Goal: Task Accomplishment & Management: Use online tool/utility

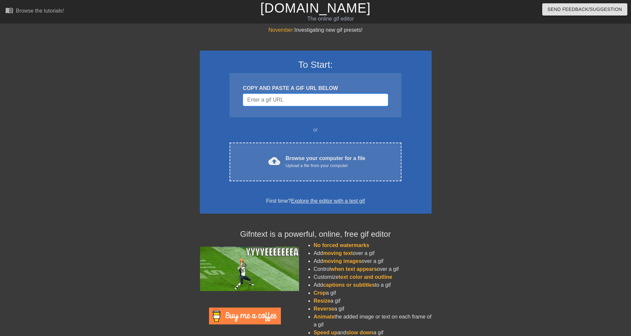
click at [357, 97] on input "Username" at bounding box center [315, 100] width 145 height 13
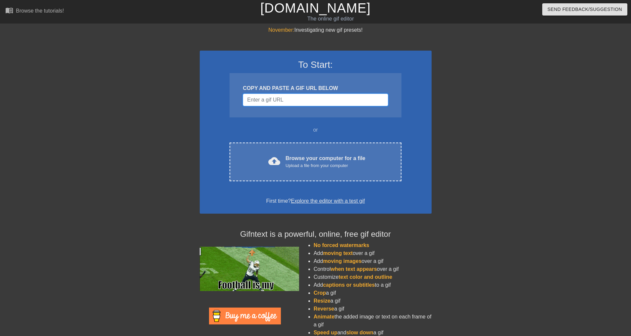
paste input "data:image/jpeg;base64,/9j/4AAQSkZJRgABAQAAAQABAAD/2wCEAAkGBxMTEhUTEhIVFhUXFxcV…"
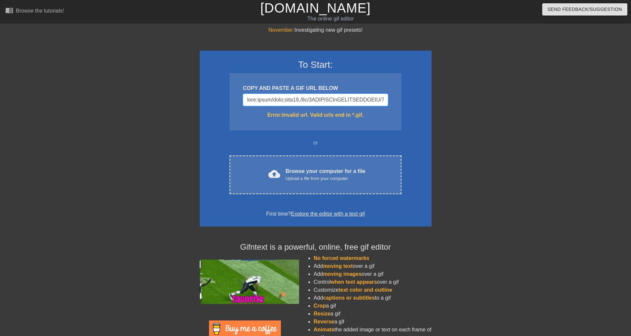
drag, startPoint x: 336, startPoint y: 98, endPoint x: 63, endPoint y: 103, distance: 273.2
click at [63, 103] on div "November: Investigating new gif presets! To Start: COPY AND PASTE A GIF URL BEL…" at bounding box center [315, 194] width 631 height 337
click at [263, 101] on input "Username" at bounding box center [315, 100] width 145 height 13
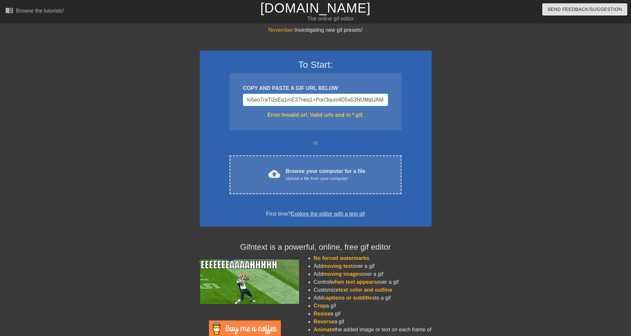
scroll to position [0, 14987]
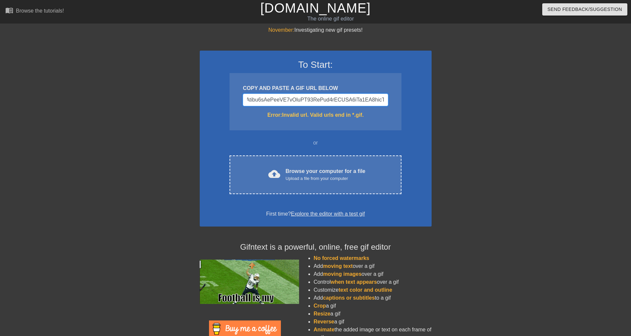
drag, startPoint x: 263, startPoint y: 101, endPoint x: 562, endPoint y: 85, distance: 300.0
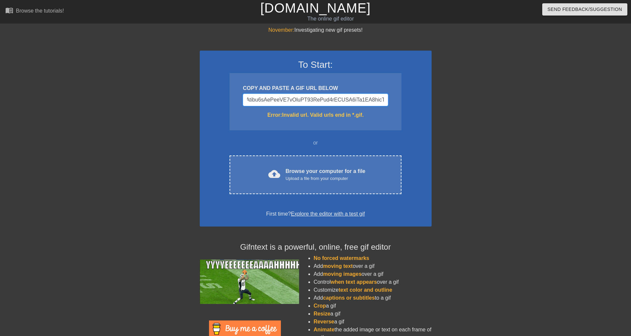
click at [562, 85] on div "November: Investigating new gif presets! To Start: COPY AND PASTE A GIF URL BEL…" at bounding box center [315, 194] width 631 height 337
type input "data:image/jpeg;base64,/9j/4AAQSkZJRgABAQAAAQABAAD/2wCEAAkGBxMTEhUTEhIVFhUXFxcV…"
click at [561, 91] on div "November: Investigating new gif presets! To Start: COPY AND PASTE A GIF URL BEL…" at bounding box center [315, 194] width 631 height 337
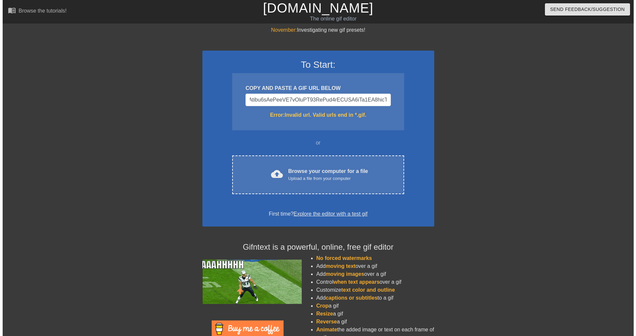
scroll to position [0, 0]
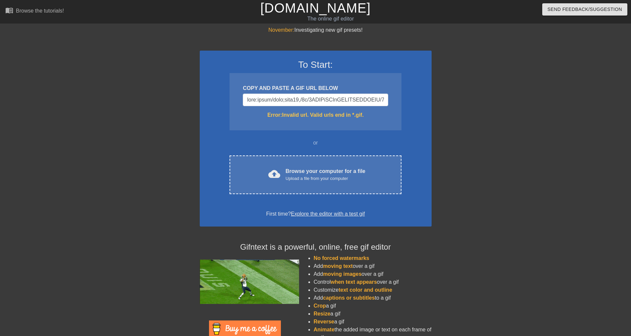
click at [561, 91] on div "November: Investigating new gif presets! To Start: COPY AND PASTE A GIF URL BEL…" at bounding box center [315, 194] width 631 height 337
click at [366, 101] on input "Username" at bounding box center [315, 100] width 145 height 13
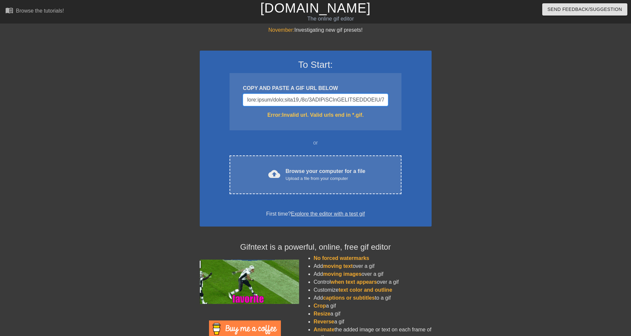
click at [366, 101] on input "Username" at bounding box center [315, 100] width 145 height 13
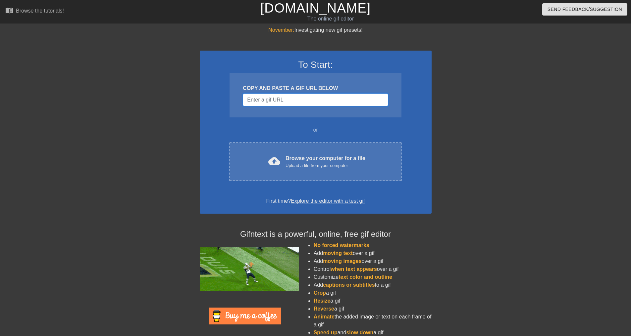
click at [298, 102] on input "Username" at bounding box center [315, 100] width 145 height 13
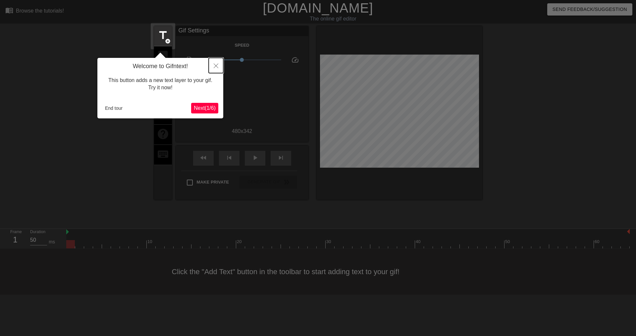
click at [214, 69] on button "Close" at bounding box center [216, 65] width 15 height 15
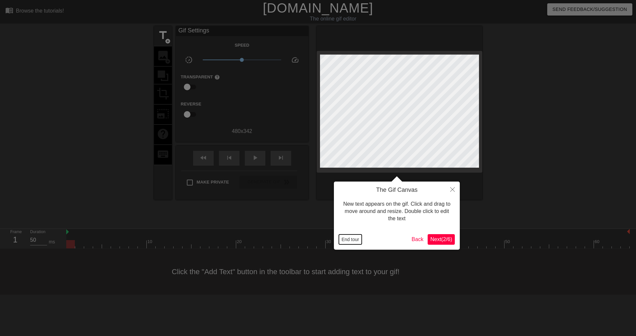
click at [346, 237] on button "End tour" at bounding box center [350, 240] width 23 height 10
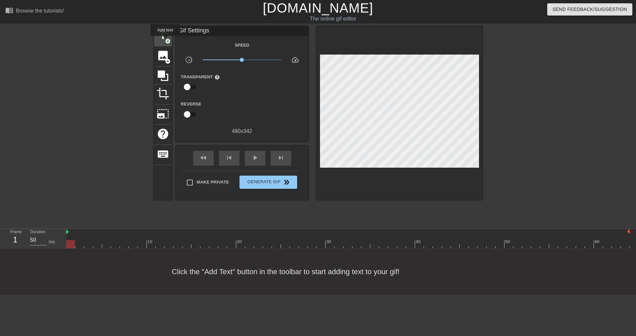
click at [165, 41] on span "add_circle" at bounding box center [168, 41] width 6 height 6
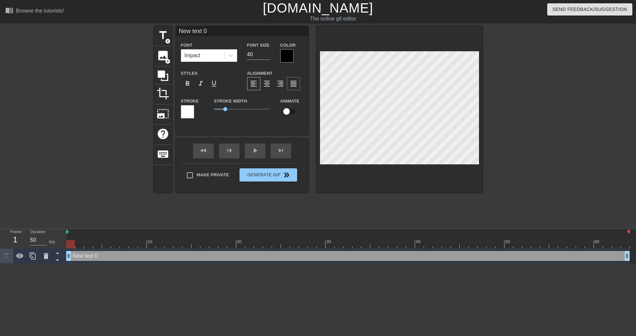
scroll to position [1, 2]
type input "E"
type textarea "E"
type input "Er"
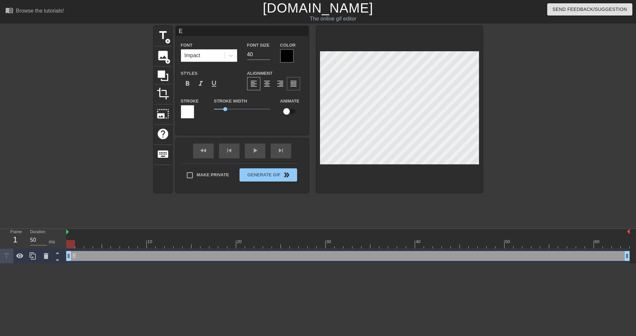
type textarea "Er"
type input "[PERSON_NAME]"
type textarea "[PERSON_NAME]"
type input "[PERSON_NAME]"
type textarea "[PERSON_NAME]"
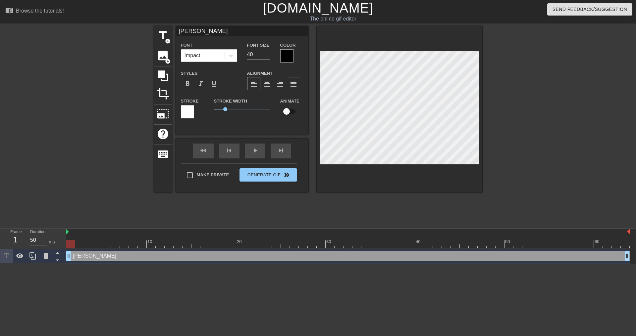
type input "[PERSON_NAME]"
type textarea "[PERSON_NAME]"
click at [288, 53] on div at bounding box center [286, 55] width 13 height 13
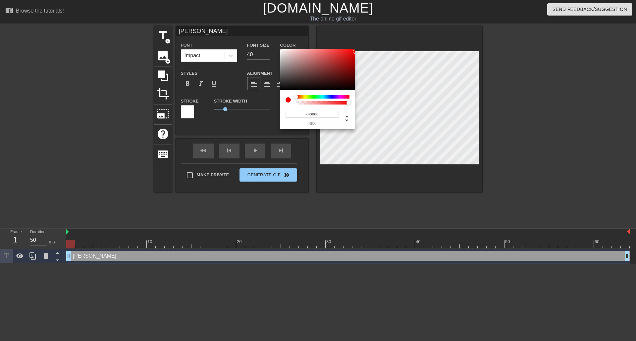
type input "#FF0000"
drag, startPoint x: 340, startPoint y: 72, endPoint x: 359, endPoint y: 48, distance: 30.8
click at [359, 48] on div "#FF0000 hex" at bounding box center [318, 170] width 636 height 341
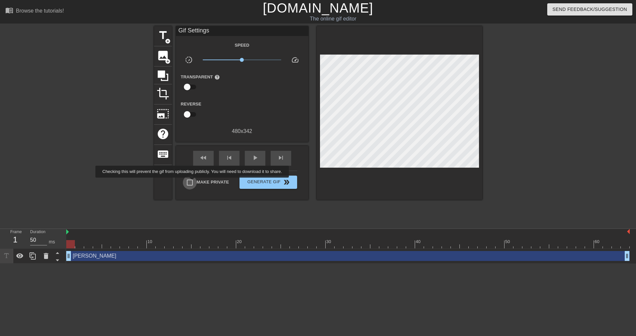
click at [193, 182] on input "Make Private" at bounding box center [190, 183] width 14 height 14
checkbox input "true"
click at [256, 154] on span "play_arrow" at bounding box center [255, 158] width 8 height 8
click at [257, 155] on span "pause" at bounding box center [255, 158] width 8 height 8
type input "50"
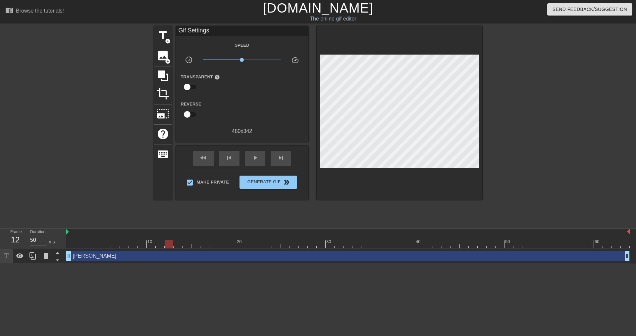
drag, startPoint x: 359, startPoint y: 238, endPoint x: 169, endPoint y: 242, distance: 190.1
click at [169, 242] on div "10 20 30 40 50 60" at bounding box center [347, 239] width 563 height 20
click at [165, 36] on span "title" at bounding box center [163, 35] width 13 height 13
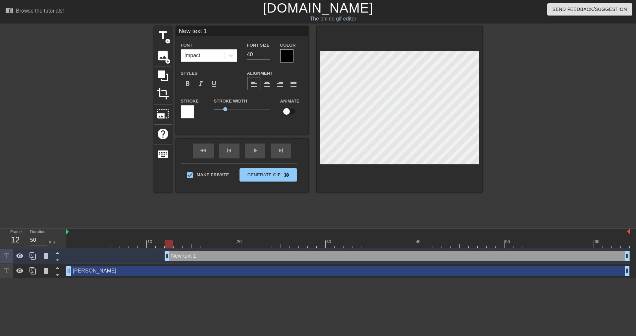
scroll to position [1, 2]
click at [498, 125] on div "title add_circle image add_circle crop photo_size_select_large help keyboard Ne…" at bounding box center [318, 125] width 636 height 199
type input "G"
type textarea "G"
type input "Gl"
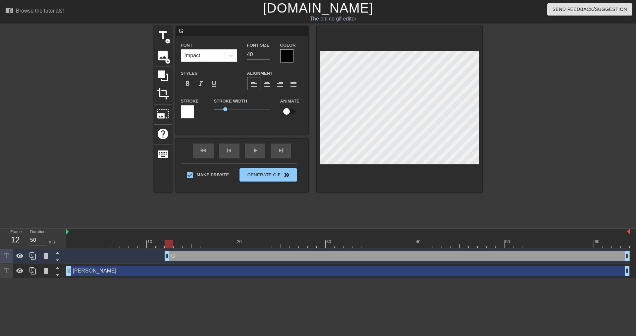
type textarea "Gl"
type input "Glo"
type textarea "Glo"
type input "Glor"
type textarea "Glor"
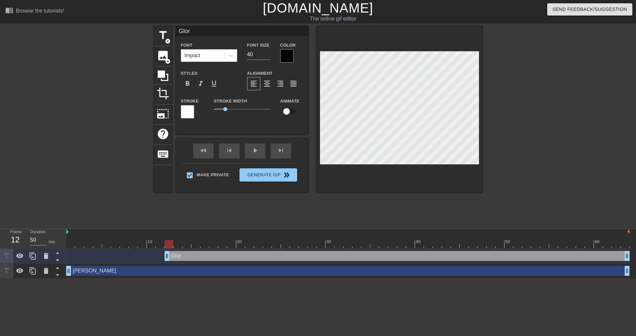
type input "Glory"
type textarea "Glory"
type input "Glory/"
type textarea "Glory/"
type input "Glory/S"
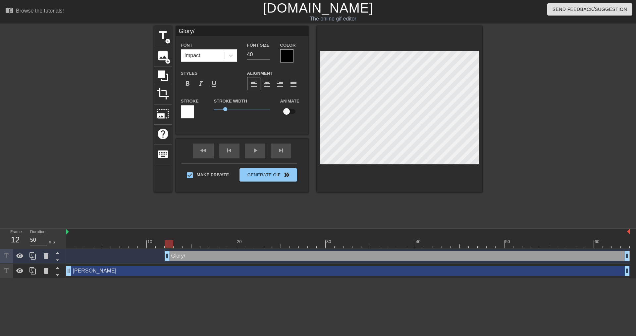
type textarea "Glory/S"
type input "Glory/Su"
type textarea "Glory/Su"
type input "Glory/S"
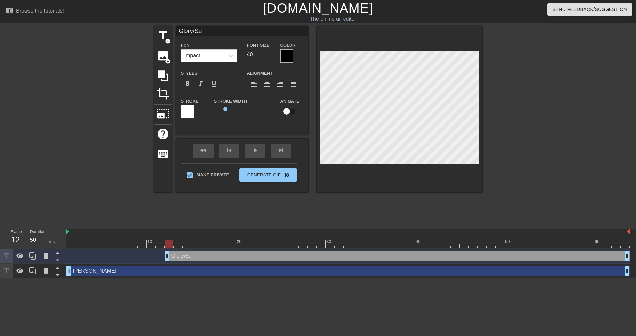
type textarea "Glory/S"
type input "Glory/"
type textarea "Glory/"
type input "Glory/P"
type textarea "Glory/P"
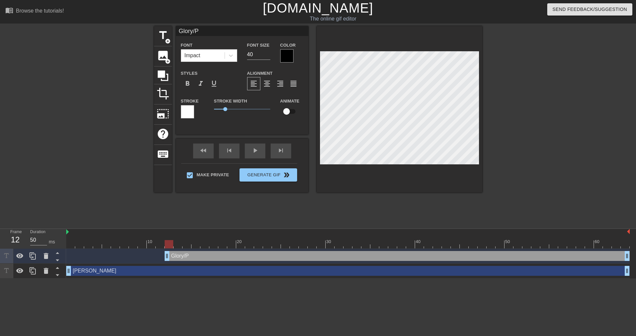
type input "Glory/Pa"
type textarea "Glory/Pa"
type input "Glory/Pay"
type textarea "Glory/Pay"
type input "Glory/Payc"
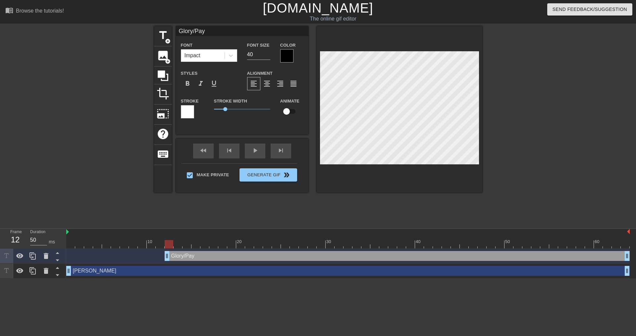
type textarea "Glory/Payc"
type input "Glory/Payco"
type textarea "Glory/Payco"
type input "Glory/Paycom"
type textarea "Glory/Paycom"
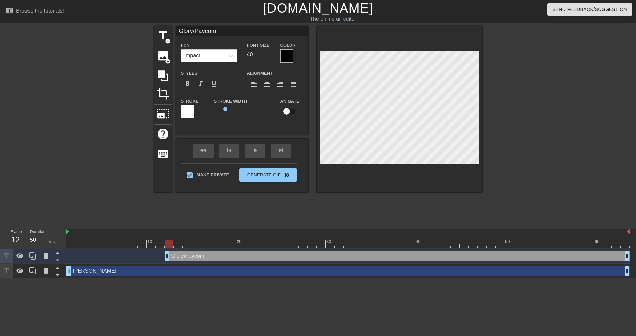
type input "Glory/Paycomp"
type textarea "Glory/Paycomp"
type input "Glory/Paycompl"
type textarea "Glory/Paycompl"
type input "Glory/Paycomple"
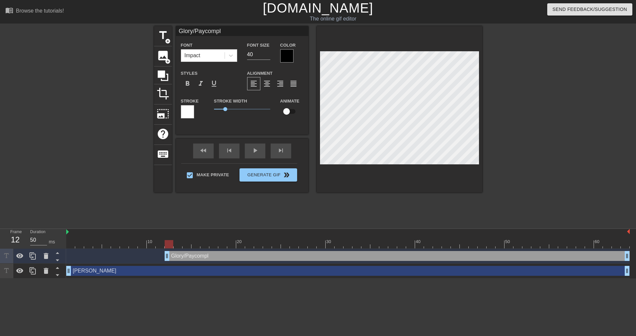
type textarea "Glory/Paycomple"
type input "Glory/Paycomplet"
type textarea "Glory/Paycomplet"
type input "Glory/Paycomplete"
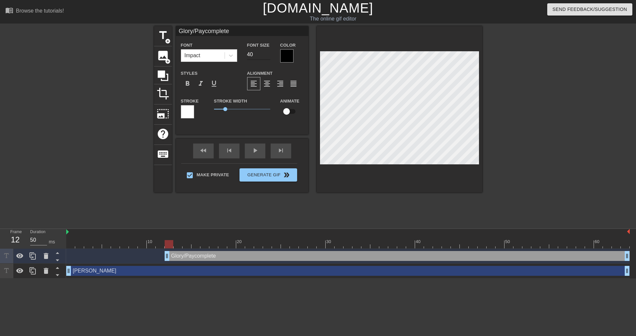
type textarea "Glory/Paycomplete"
drag, startPoint x: 262, startPoint y: 56, endPoint x: 243, endPoint y: 54, distance: 18.4
click at [243, 54] on div "Font Size 40" at bounding box center [258, 52] width 33 height 22
type input "20"
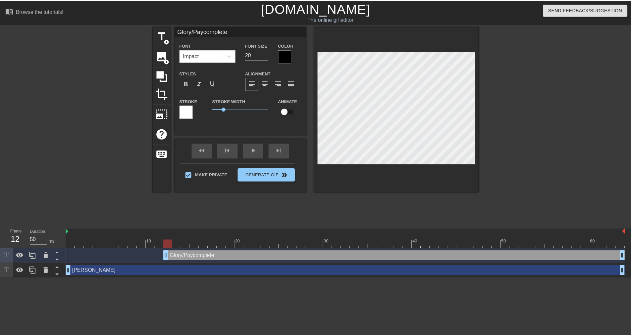
scroll to position [1, 3]
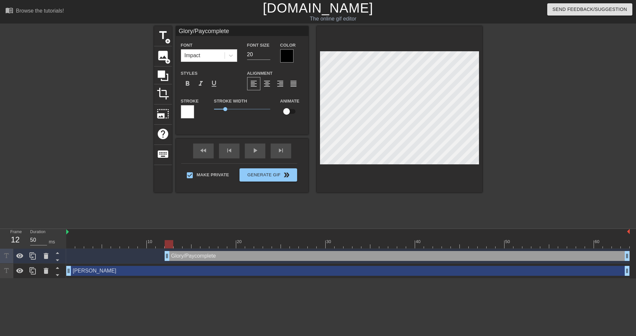
type input "40"
drag, startPoint x: 169, startPoint y: 243, endPoint x: 176, endPoint y: 243, distance: 8.0
click at [176, 243] on div at bounding box center [177, 244] width 9 height 8
click at [291, 110] on input "checkbox" at bounding box center [287, 111] width 38 height 13
click at [291, 110] on input "checkbox" at bounding box center [293, 111] width 38 height 13
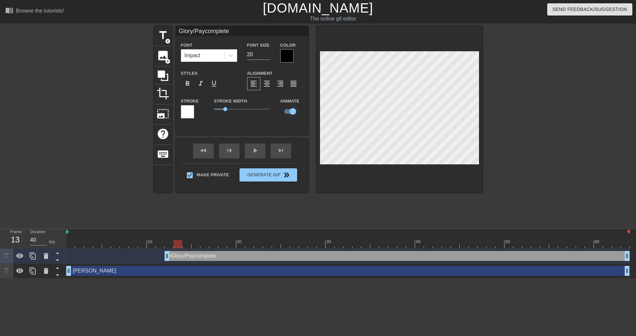
checkbox input "false"
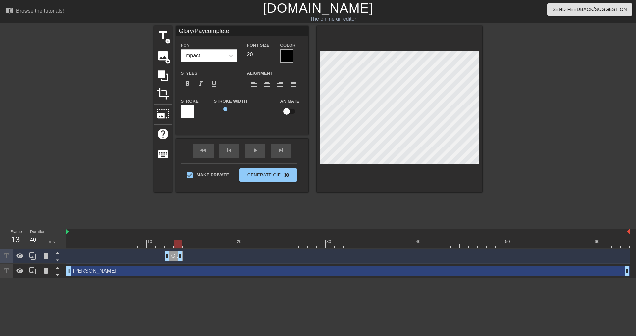
drag, startPoint x: 626, startPoint y: 255, endPoint x: 181, endPoint y: 258, distance: 445.3
drag, startPoint x: 179, startPoint y: 258, endPoint x: 172, endPoint y: 257, distance: 7.0
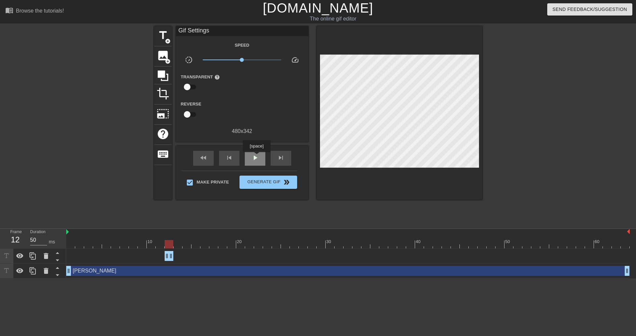
click at [256, 157] on span "play_arrow" at bounding box center [255, 158] width 8 height 8
click at [259, 156] on div "pause" at bounding box center [255, 158] width 21 height 15
drag, startPoint x: 347, startPoint y: 243, endPoint x: 178, endPoint y: 231, distance: 168.6
click at [178, 231] on div "10 20 30 40 50 60" at bounding box center [347, 239] width 563 height 20
click at [178, 254] on div "Glory/Paycomplete drag_handle drag_handle" at bounding box center [347, 256] width 563 height 10
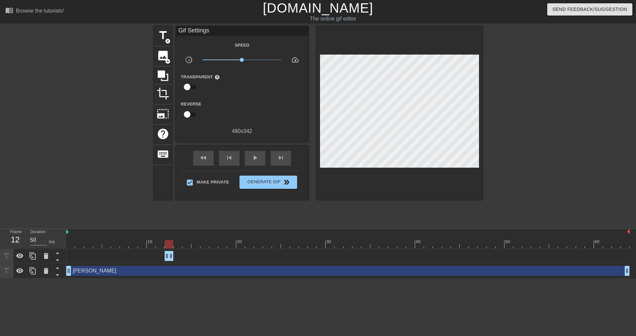
drag, startPoint x: 169, startPoint y: 255, endPoint x: 119, endPoint y: 260, distance: 50.2
click at [119, 260] on div "Glory/Paycomplete drag_handle drag_handle" at bounding box center [347, 256] width 563 height 10
click at [190, 257] on div "Glory/Paycomplete drag_handle drag_handle" at bounding box center [347, 256] width 563 height 10
click at [35, 258] on icon at bounding box center [32, 256] width 6 height 7
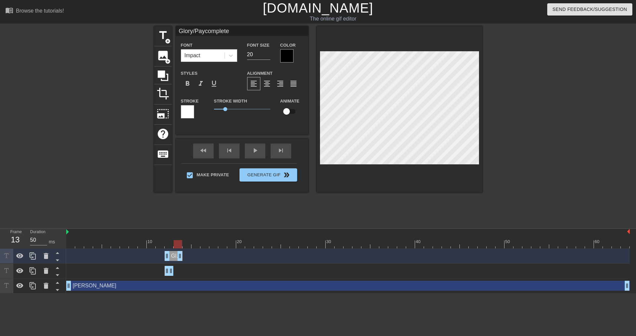
drag, startPoint x: 169, startPoint y: 255, endPoint x: 172, endPoint y: 255, distance: 3.3
drag, startPoint x: 166, startPoint y: 256, endPoint x: 188, endPoint y: 255, distance: 22.5
click at [188, 255] on div "Glory/Paycomplete drag_handle drag_handle" at bounding box center [347, 256] width 563 height 10
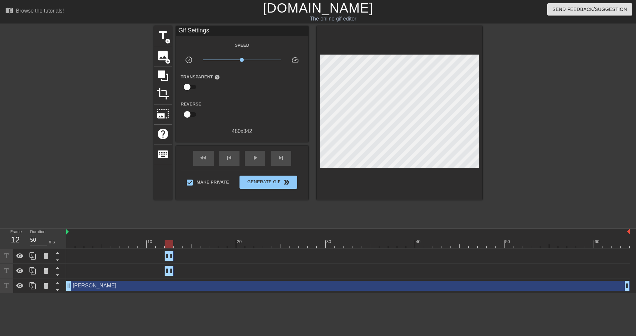
drag, startPoint x: 158, startPoint y: 253, endPoint x: 176, endPoint y: 256, distance: 18.8
click at [176, 256] on div "Glory/Paycomplete drag_handle drag_handle" at bounding box center [347, 256] width 563 height 10
drag, startPoint x: 165, startPoint y: 256, endPoint x: 177, endPoint y: 253, distance: 12.5
click at [187, 254] on div "Glory/Paycomplete drag_handle drag_handle" at bounding box center [347, 256] width 563 height 10
drag, startPoint x: 166, startPoint y: 256, endPoint x: 183, endPoint y: 255, distance: 16.9
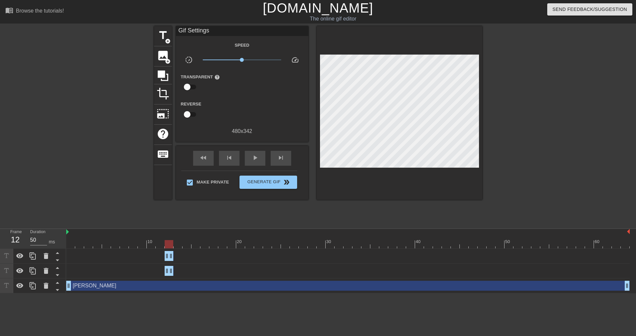
click at [183, 255] on div "Glory/Paycomplete drag_handle drag_handle" at bounding box center [347, 256] width 563 height 10
drag, startPoint x: 167, startPoint y: 255, endPoint x: 203, endPoint y: 252, distance: 36.2
click at [203, 252] on div "Glory/Paycomplete drag_handle drag_handle" at bounding box center [347, 256] width 563 height 10
click at [193, 253] on div "Glory/Paycomplete drag_handle drag_handle" at bounding box center [347, 256] width 563 height 10
drag, startPoint x: 171, startPoint y: 257, endPoint x: 179, endPoint y: 256, distance: 8.6
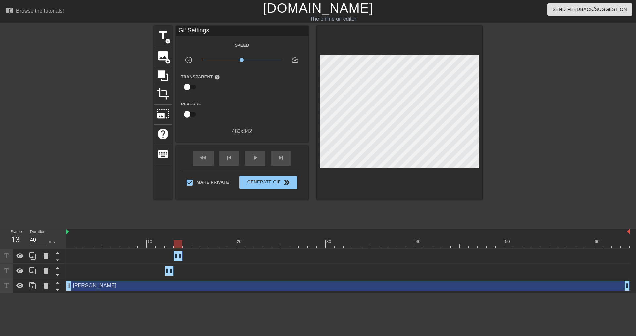
drag, startPoint x: 165, startPoint y: 257, endPoint x: 172, endPoint y: 257, distance: 7.3
click at [172, 257] on div "Glory/Paycomplete drag_handle drag_handle" at bounding box center [347, 256] width 563 height 10
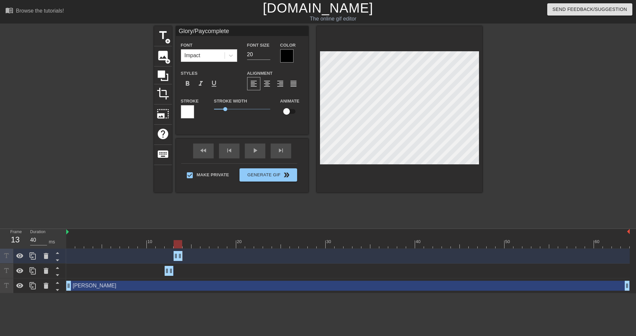
click at [222, 257] on div "Glory/Paycomplete drag_handle drag_handle" at bounding box center [347, 256] width 563 height 10
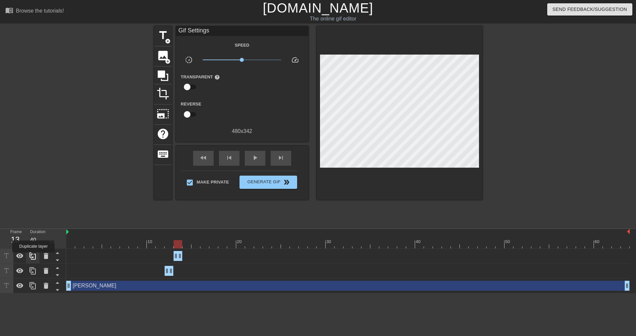
click at [33, 257] on icon at bounding box center [33, 256] width 8 height 8
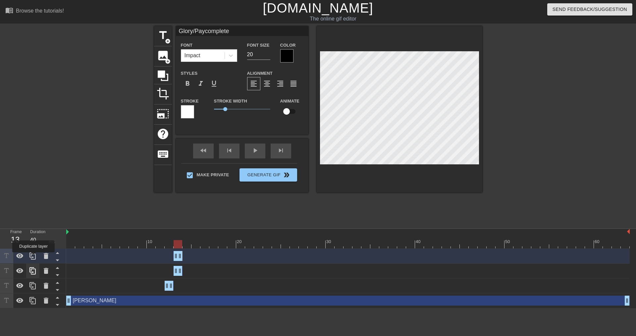
click at [33, 257] on icon at bounding box center [33, 256] width 8 height 8
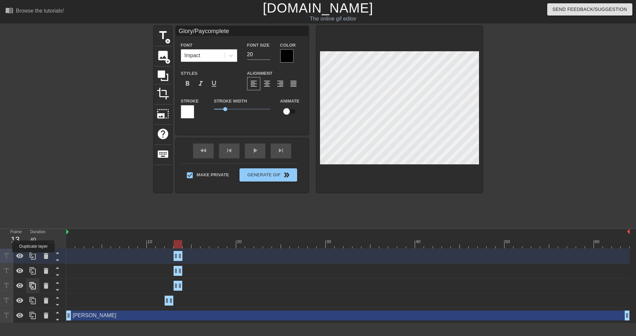
click at [33, 257] on icon at bounding box center [33, 256] width 8 height 8
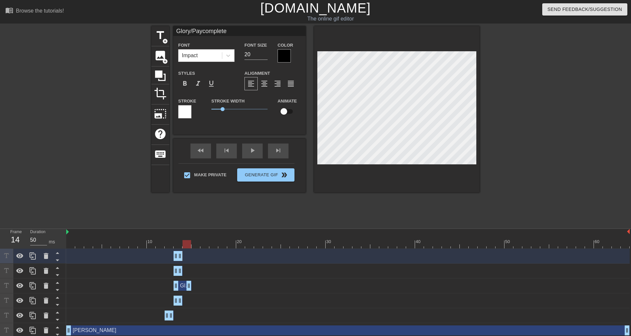
drag, startPoint x: 181, startPoint y: 285, endPoint x: 188, endPoint y: 284, distance: 7.7
drag, startPoint x: 175, startPoint y: 286, endPoint x: 183, endPoint y: 286, distance: 7.6
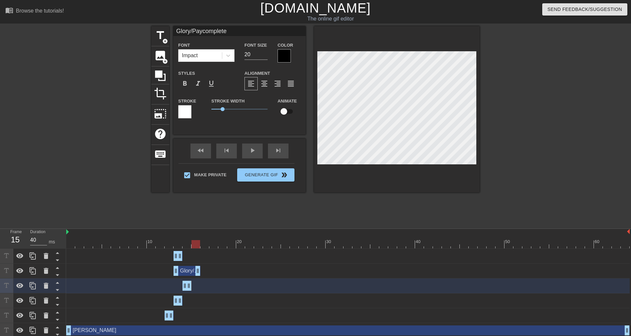
drag, startPoint x: 178, startPoint y: 269, endPoint x: 198, endPoint y: 270, distance: 20.2
drag, startPoint x: 174, startPoint y: 271, endPoint x: 192, endPoint y: 271, distance: 17.6
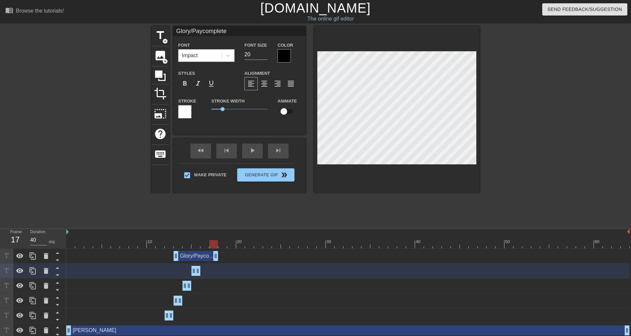
drag, startPoint x: 180, startPoint y: 255, endPoint x: 213, endPoint y: 256, distance: 32.4
drag, startPoint x: 176, startPoint y: 256, endPoint x: 210, endPoint y: 256, distance: 33.1
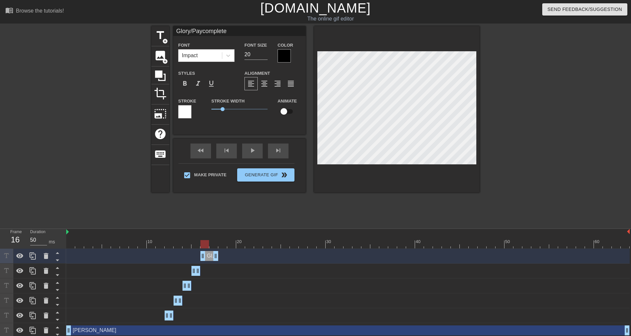
drag, startPoint x: 210, startPoint y: 258, endPoint x: 204, endPoint y: 258, distance: 5.6
drag, startPoint x: 216, startPoint y: 258, endPoint x: 207, endPoint y: 260, distance: 8.8
click at [281, 206] on div "title add_circle image add_circle crop photo_size_select_large help keyboard Gl…" at bounding box center [315, 125] width 328 height 199
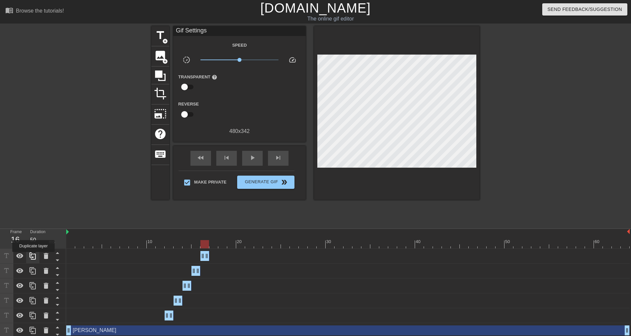
click at [33, 257] on icon at bounding box center [33, 256] width 8 height 8
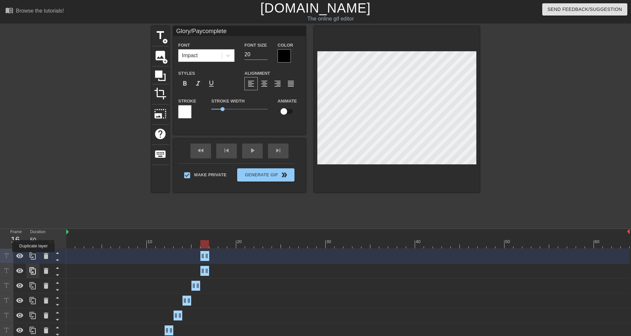
click at [33, 257] on icon at bounding box center [33, 256] width 8 height 8
click at [33, 257] on div at bounding box center [33, 256] width 66 height 15
click at [33, 257] on icon at bounding box center [33, 256] width 8 height 8
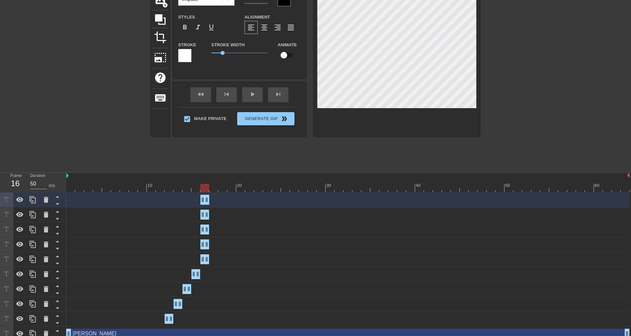
scroll to position [63, 0]
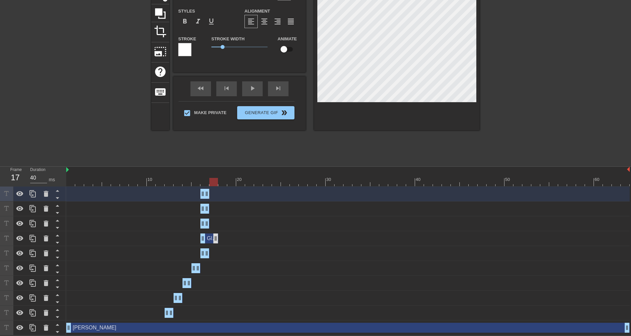
drag, startPoint x: 208, startPoint y: 240, endPoint x: 216, endPoint y: 241, distance: 7.4
drag, startPoint x: 201, startPoint y: 237, endPoint x: 211, endPoint y: 237, distance: 9.9
drag, startPoint x: 208, startPoint y: 224, endPoint x: 225, endPoint y: 223, distance: 17.3
drag, startPoint x: 203, startPoint y: 224, endPoint x: 221, endPoint y: 224, distance: 18.2
drag, startPoint x: 207, startPoint y: 209, endPoint x: 235, endPoint y: 211, distance: 27.9
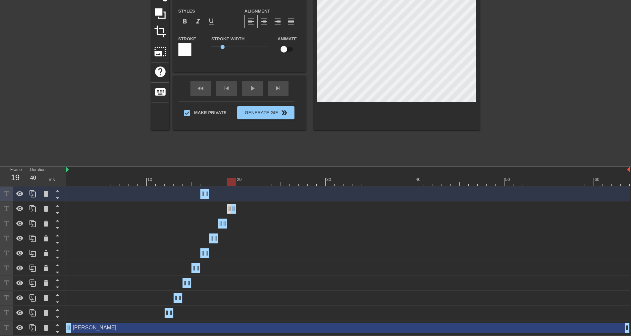
drag, startPoint x: 203, startPoint y: 210, endPoint x: 230, endPoint y: 212, distance: 26.9
drag, startPoint x: 208, startPoint y: 195, endPoint x: 244, endPoint y: 196, distance: 35.4
drag, startPoint x: 204, startPoint y: 194, endPoint x: 242, endPoint y: 194, distance: 38.1
click at [241, 178] on div at bounding box center [240, 182] width 9 height 8
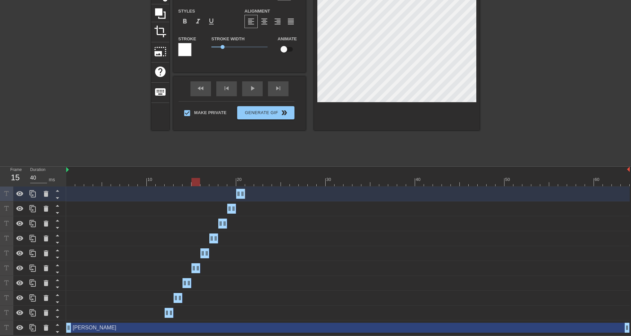
drag, startPoint x: 241, startPoint y: 181, endPoint x: 192, endPoint y: 180, distance: 48.3
click at [192, 180] on div at bounding box center [195, 182] width 9 height 8
drag, startPoint x: 192, startPoint y: 180, endPoint x: 211, endPoint y: 179, distance: 18.9
click at [211, 179] on div at bounding box center [213, 182] width 9 height 8
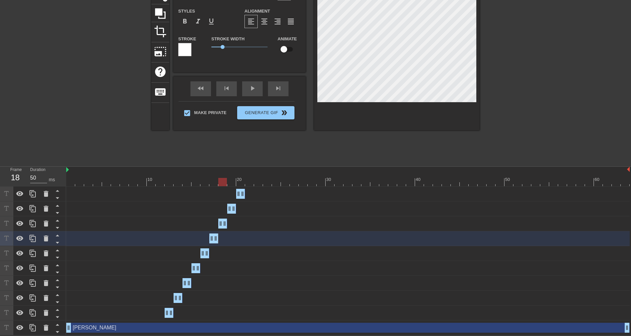
drag, startPoint x: 215, startPoint y: 179, endPoint x: 221, endPoint y: 178, distance: 6.3
click at [221, 178] on div at bounding box center [222, 182] width 9 height 8
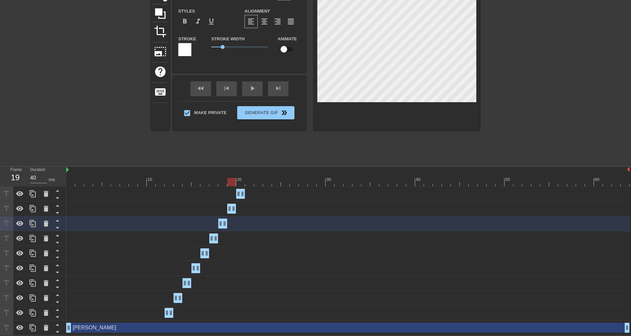
drag, startPoint x: 225, startPoint y: 178, endPoint x: 230, endPoint y: 178, distance: 4.3
click at [230, 178] on div at bounding box center [231, 182] width 9 height 8
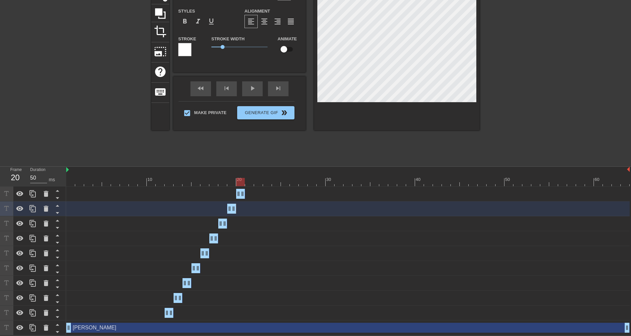
drag, startPoint x: 235, startPoint y: 179, endPoint x: 241, endPoint y: 179, distance: 6.7
click at [241, 179] on div at bounding box center [240, 182] width 9 height 8
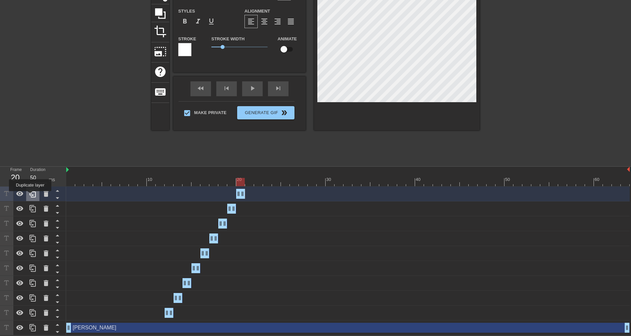
click at [30, 196] on icon at bounding box center [33, 194] width 8 height 8
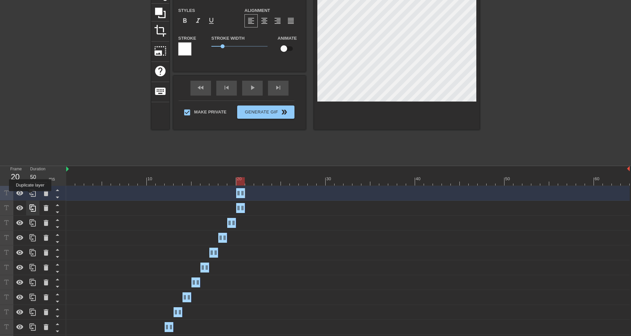
click at [30, 196] on icon at bounding box center [33, 193] width 8 height 8
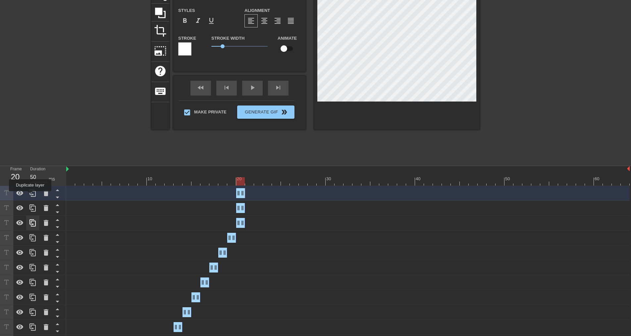
click at [30, 196] on icon at bounding box center [33, 193] width 8 height 8
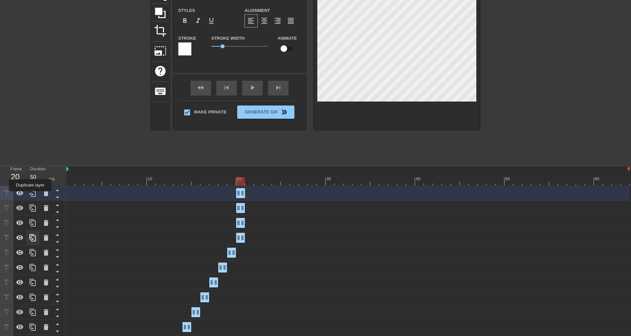
click at [30, 196] on icon at bounding box center [33, 193] width 8 height 8
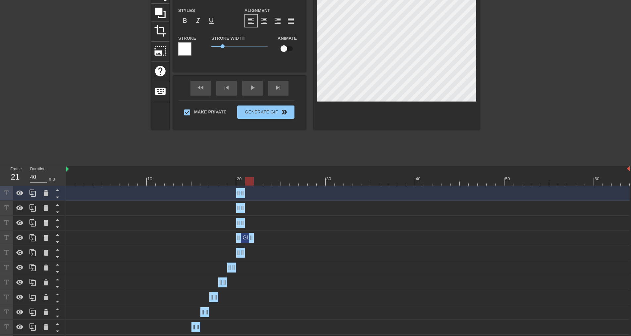
drag, startPoint x: 243, startPoint y: 241, endPoint x: 248, endPoint y: 242, distance: 4.7
drag, startPoint x: 237, startPoint y: 239, endPoint x: 245, endPoint y: 239, distance: 7.6
click at [245, 239] on div "Glory/Paycomplete drag_handle drag_handle" at bounding box center [347, 238] width 563 height 10
drag, startPoint x: 250, startPoint y: 178, endPoint x: 250, endPoint y: 181, distance: 3.3
click at [250, 181] on div at bounding box center [249, 181] width 9 height 8
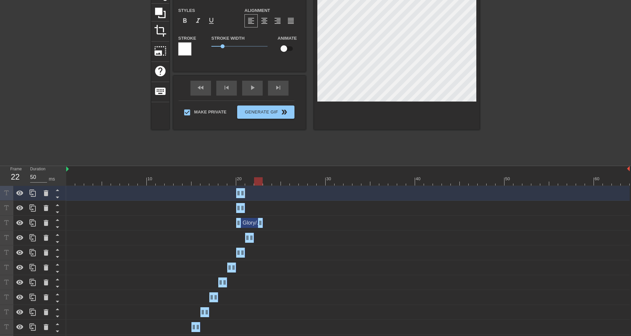
drag, startPoint x: 241, startPoint y: 226, endPoint x: 252, endPoint y: 220, distance: 12.2
drag, startPoint x: 239, startPoint y: 221, endPoint x: 256, endPoint y: 221, distance: 17.2
drag, startPoint x: 242, startPoint y: 208, endPoint x: 268, endPoint y: 207, distance: 26.2
drag, startPoint x: 240, startPoint y: 206, endPoint x: 265, endPoint y: 206, distance: 25.2
drag, startPoint x: 243, startPoint y: 195, endPoint x: 277, endPoint y: 192, distance: 33.9
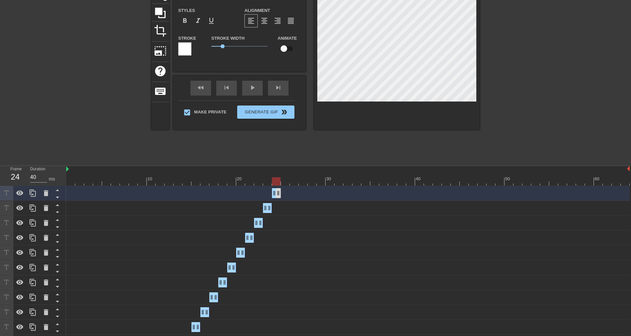
drag, startPoint x: 241, startPoint y: 195, endPoint x: 276, endPoint y: 196, distance: 35.5
drag, startPoint x: 275, startPoint y: 179, endPoint x: 263, endPoint y: 181, distance: 11.8
click at [263, 181] on div at bounding box center [267, 181] width 9 height 8
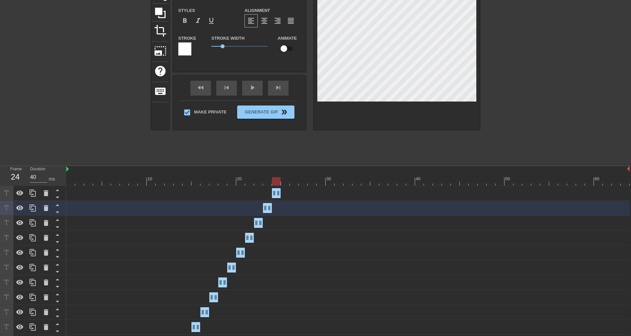
drag, startPoint x: 270, startPoint y: 178, endPoint x: 276, endPoint y: 177, distance: 6.0
click at [276, 177] on div "10 20 30 40 50 60" at bounding box center [347, 176] width 563 height 20
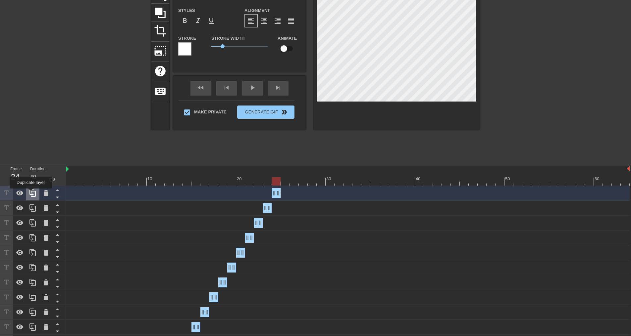
click at [31, 193] on icon at bounding box center [33, 193] width 8 height 8
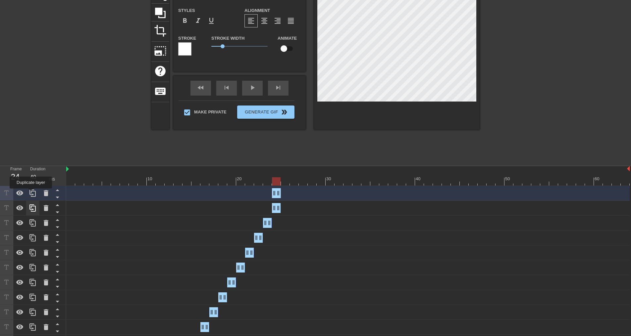
click at [31, 193] on icon at bounding box center [33, 193] width 8 height 8
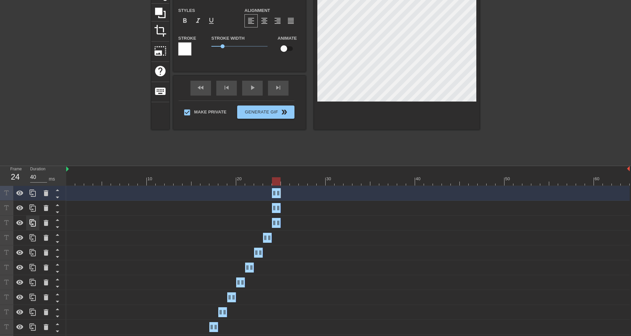
click at [31, 193] on div at bounding box center [32, 193] width 13 height 15
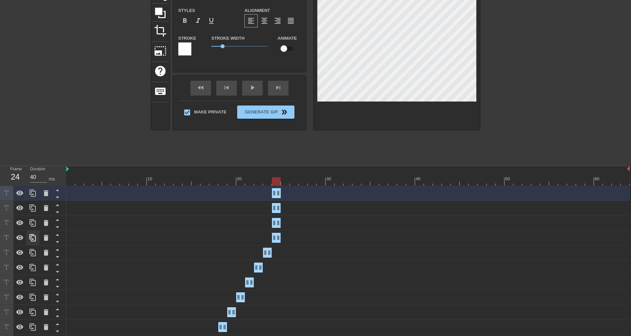
click at [31, 193] on div at bounding box center [33, 312] width 66 height 253
drag, startPoint x: 277, startPoint y: 223, endPoint x: 285, endPoint y: 222, distance: 7.6
drag, startPoint x: 274, startPoint y: 222, endPoint x: 279, endPoint y: 223, distance: 5.0
click at [279, 223] on div "Glory/Paycomplete drag_handle drag_handle" at bounding box center [347, 223] width 563 height 10
drag, startPoint x: 279, startPoint y: 209, endPoint x: 297, endPoint y: 208, distance: 17.6
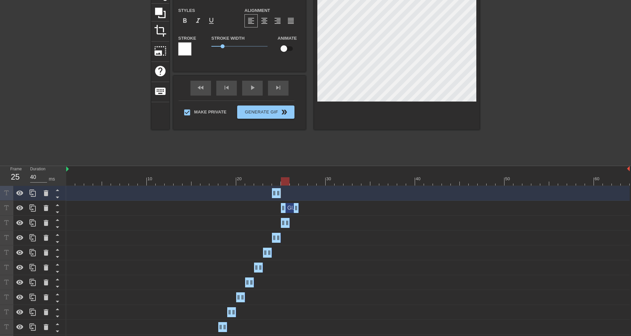
drag, startPoint x: 273, startPoint y: 207, endPoint x: 289, endPoint y: 209, distance: 16.3
click at [289, 209] on div "Glory/Paycomplete drag_handle drag_handle" at bounding box center [347, 208] width 563 height 10
drag, startPoint x: 277, startPoint y: 196, endPoint x: 305, endPoint y: 195, distance: 27.2
drag, startPoint x: 274, startPoint y: 195, endPoint x: 301, endPoint y: 197, distance: 27.5
drag, startPoint x: 302, startPoint y: 179, endPoint x: 283, endPoint y: 181, distance: 19.3
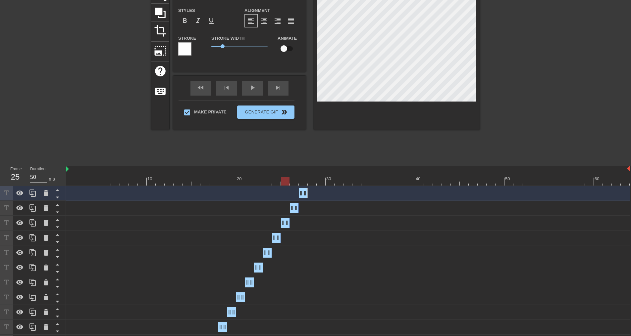
click at [283, 181] on div at bounding box center [285, 181] width 9 height 8
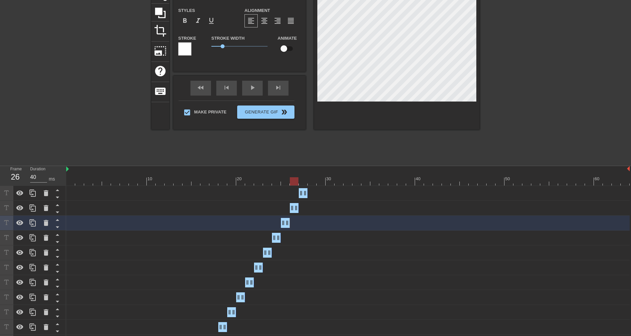
drag, startPoint x: 286, startPoint y: 178, endPoint x: 294, endPoint y: 178, distance: 7.9
click at [294, 178] on div at bounding box center [294, 181] width 9 height 8
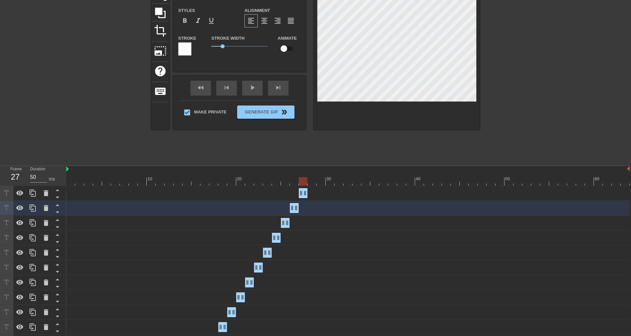
drag, startPoint x: 296, startPoint y: 180, endPoint x: 301, endPoint y: 179, distance: 5.5
click at [301, 179] on div at bounding box center [303, 181] width 9 height 8
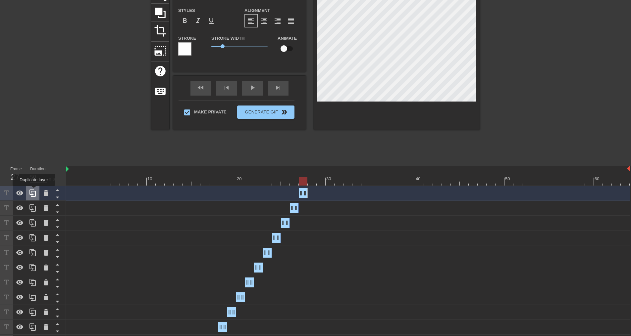
click at [34, 191] on icon at bounding box center [32, 193] width 6 height 7
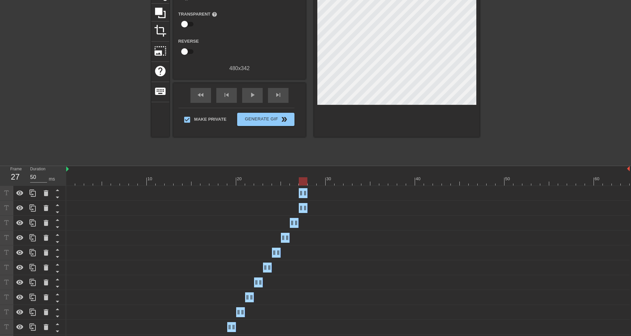
click at [310, 194] on div "Glory/Paycomplete drag_handle drag_handle" at bounding box center [347, 193] width 563 height 10
drag, startPoint x: 305, startPoint y: 195, endPoint x: 312, endPoint y: 195, distance: 6.6
drag, startPoint x: 303, startPoint y: 195, endPoint x: 310, endPoint y: 195, distance: 6.6
click at [313, 180] on div at bounding box center [312, 181] width 9 height 8
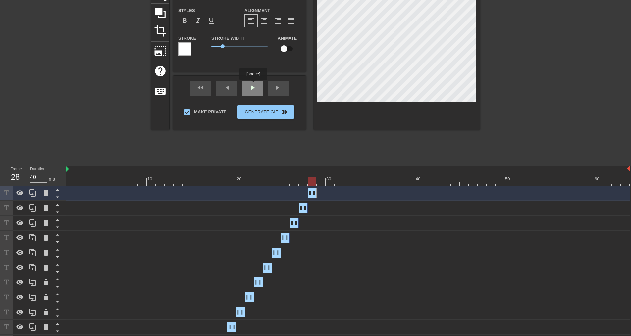
click at [253, 85] on div "fast_rewind skip_previous play_arrow skip_next" at bounding box center [239, 88] width 108 height 25
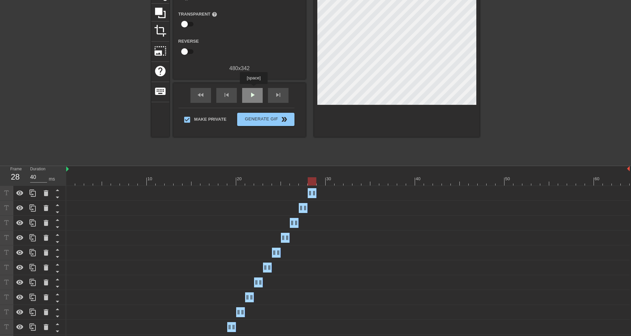
click at [253, 89] on div "play_arrow" at bounding box center [252, 95] width 21 height 15
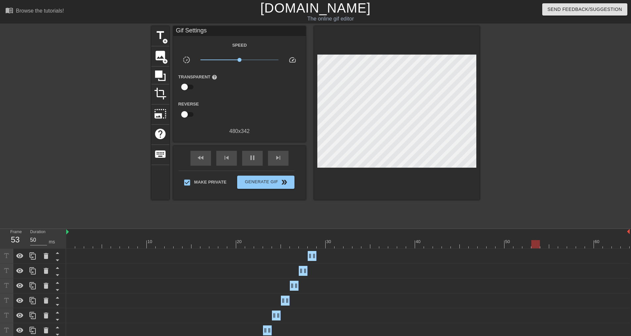
click at [507, 101] on div "title add_circle image add_circle crop photo_size_select_large help keyboard Gi…" at bounding box center [315, 125] width 631 height 199
click at [46, 255] on icon at bounding box center [46, 256] width 5 height 6
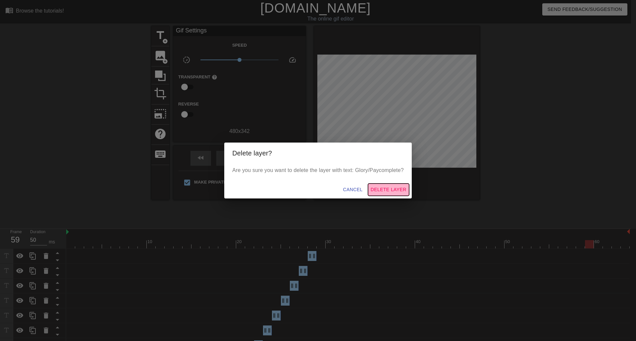
click at [394, 190] on span "Delete Layer" at bounding box center [388, 190] width 36 height 8
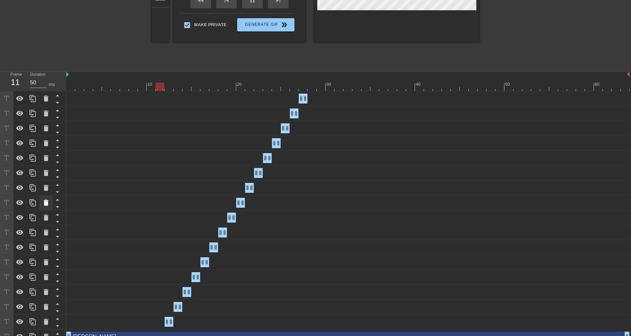
scroll to position [166, 0]
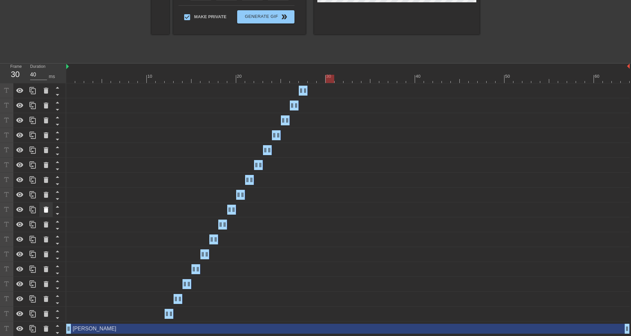
click at [49, 206] on div at bounding box center [45, 210] width 13 height 15
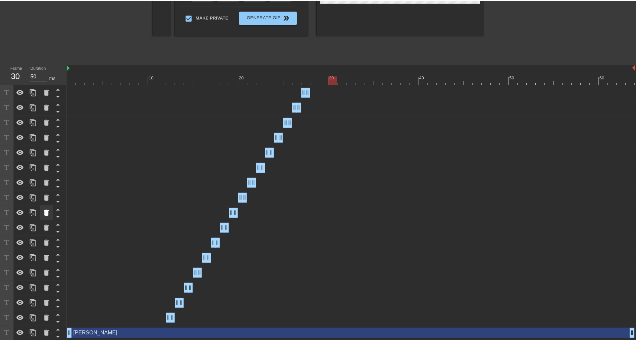
scroll to position [162, 0]
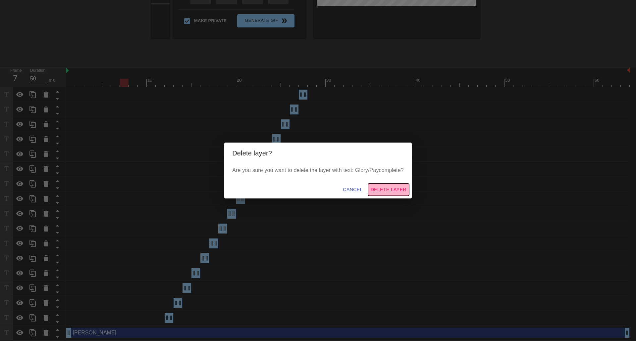
click at [400, 188] on span "Delete Layer" at bounding box center [388, 190] width 36 height 8
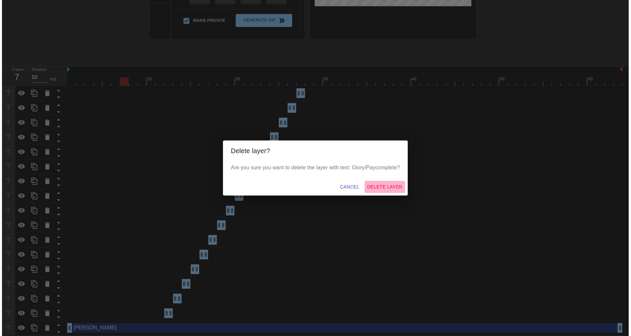
scroll to position [152, 0]
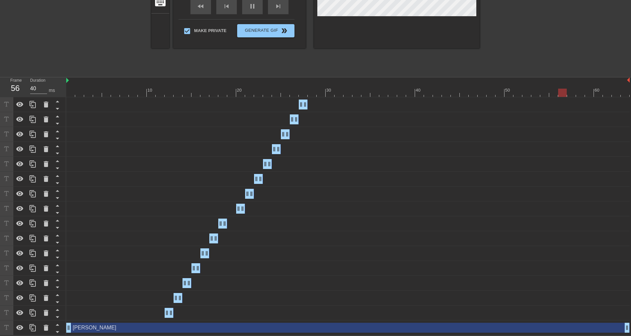
type input "50"
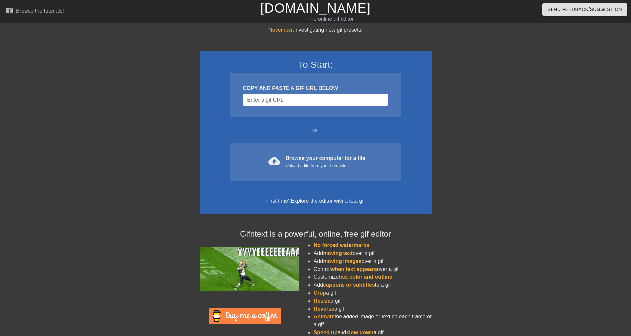
scroll to position [17, 5]
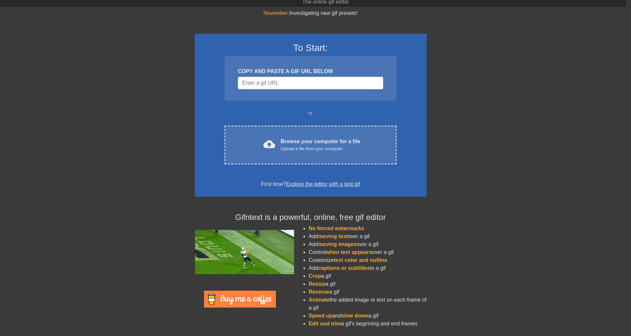
click at [512, 184] on div at bounding box center [483, 108] width 99 height 199
type input "https://www.google.com/url?sa=i&url=https%3A%2F%2Fmakeagif.com%2Fgif%2Fjager-bo…"
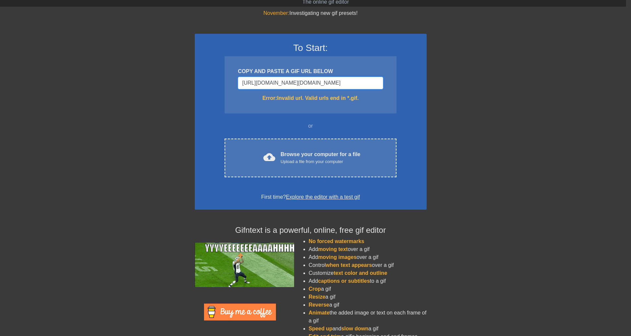
click at [337, 85] on input "https://www.google.com/url?sa=i&url=https%3A%2F%2Fmakeagif.com%2Fgif%2Fjager-bo…" at bounding box center [310, 83] width 145 height 13
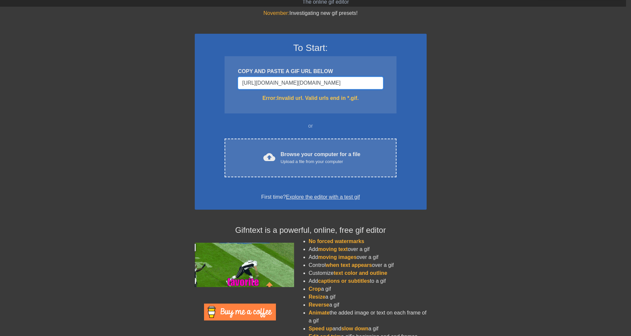
click at [337, 85] on input "https://www.google.com/url?sa=i&url=https%3A%2F%2Fmakeagif.com%2Fgif%2Fjager-bo…" at bounding box center [310, 83] width 145 height 13
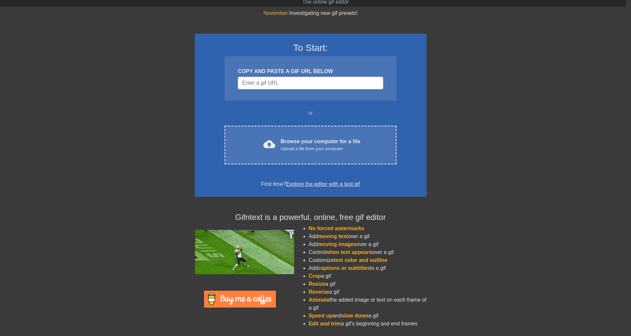
click at [307, 90] on div "COPY AND PASTE A GIF URL BELOW" at bounding box center [309, 78] width 171 height 44
click at [308, 86] on input "Username" at bounding box center [310, 83] width 145 height 13
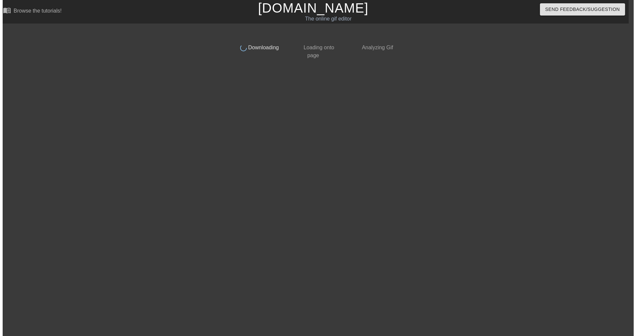
scroll to position [0, 5]
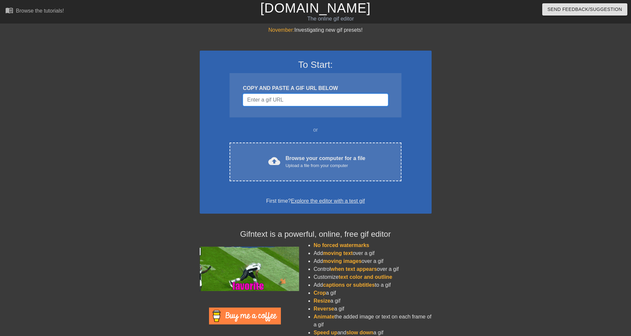
click at [302, 94] on input "Username" at bounding box center [315, 100] width 145 height 13
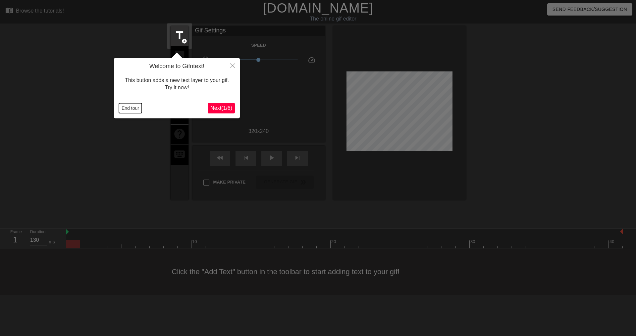
click at [126, 107] on button "End tour" at bounding box center [130, 108] width 23 height 10
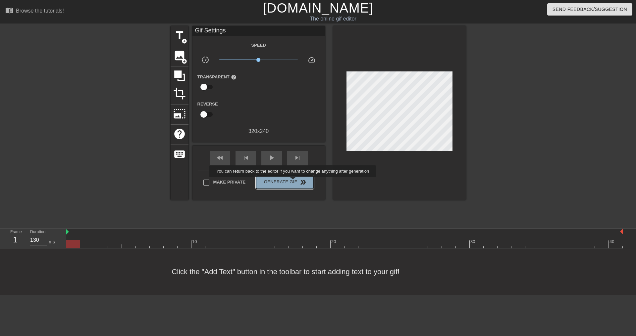
click at [293, 182] on span "Generate Gif double_arrow" at bounding box center [285, 182] width 52 height 8
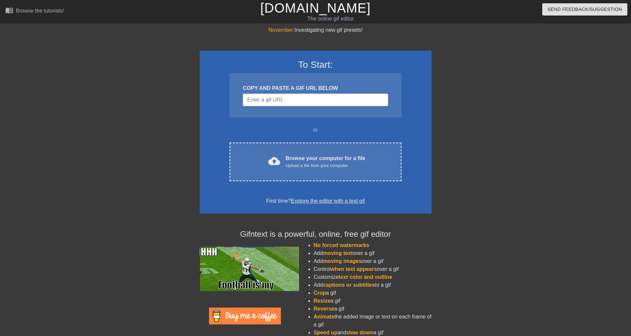
click at [320, 91] on div "COPY AND PASTE A GIF URL BELOW" at bounding box center [315, 88] width 145 height 8
click at [325, 95] on input "Username" at bounding box center [315, 100] width 145 height 13
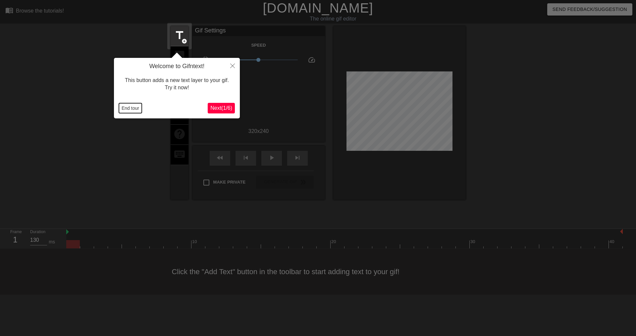
click at [128, 110] on button "End tour" at bounding box center [130, 108] width 23 height 10
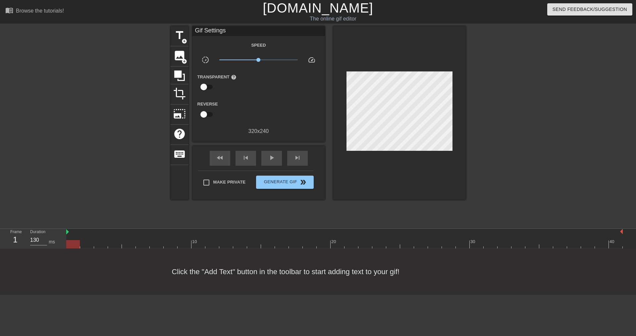
drag, startPoint x: 76, startPoint y: 245, endPoint x: 5, endPoint y: 266, distance: 74.4
click at [5, 266] on div "menu_book Browse the tutorials! Gifntext.com The online gif editor Send Feedbac…" at bounding box center [318, 147] width 636 height 295
click at [178, 55] on span "image" at bounding box center [179, 55] width 13 height 13
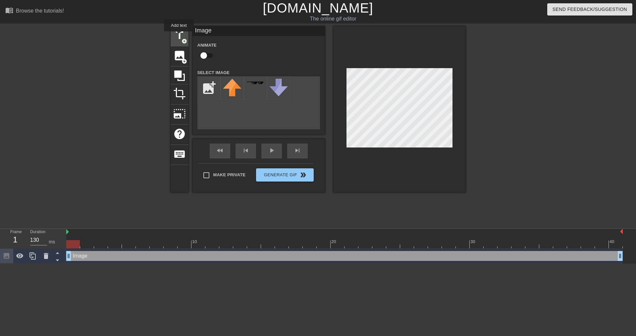
click at [179, 36] on span "title" at bounding box center [179, 35] width 13 height 13
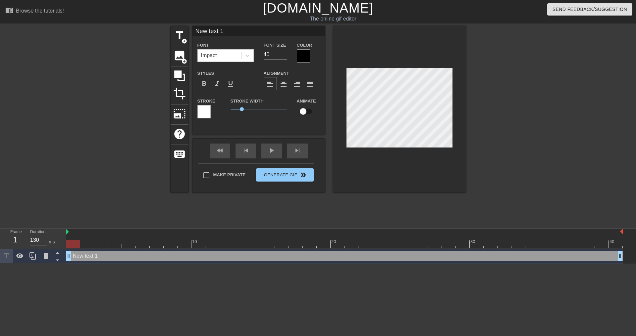
scroll to position [1, 1]
type input "C"
type textarea "C"
type input "Ch"
type textarea "Ch"
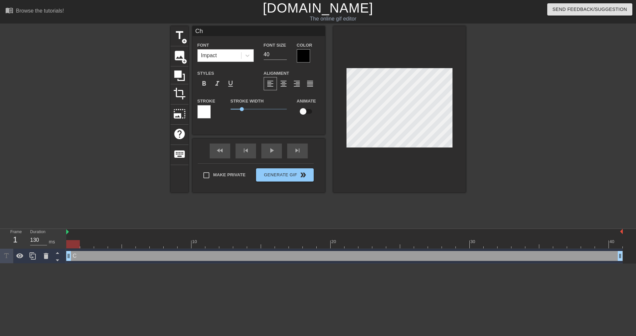
type input "Chr"
type textarea "Chr"
type input "Chri"
type textarea "Chri"
type input "Chris"
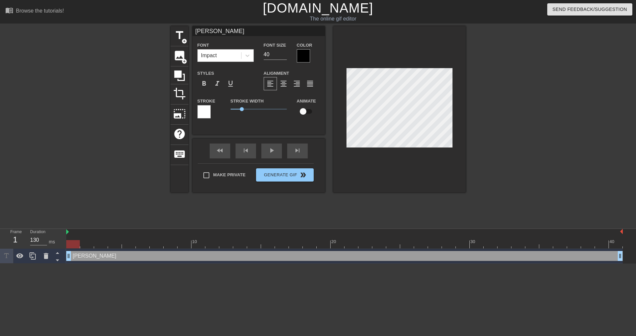
type textarea "Chris"
click at [297, 54] on div "Color" at bounding box center [308, 52] width 33 height 22
click at [300, 56] on div at bounding box center [303, 55] width 13 height 13
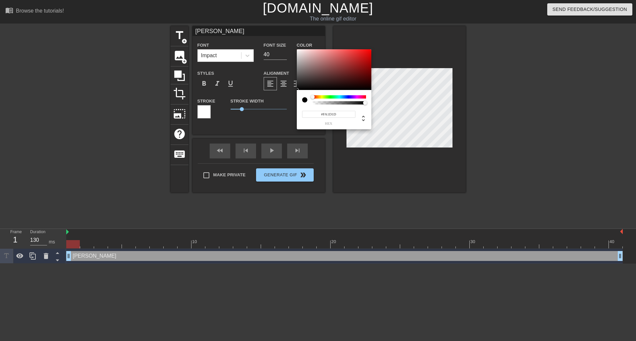
type input "#FF0000"
drag, startPoint x: 362, startPoint y: 50, endPoint x: 377, endPoint y: 45, distance: 15.8
click at [377, 45] on div "#FF0000 hex" at bounding box center [318, 170] width 636 height 341
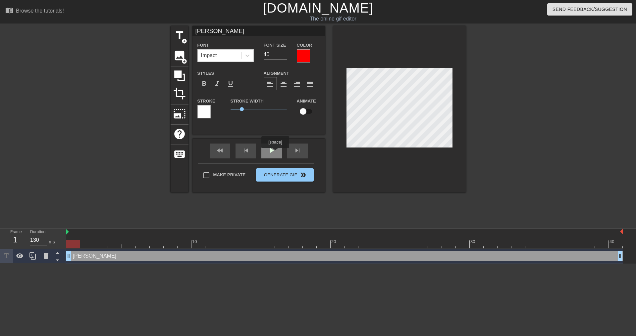
click at [270, 153] on div "play_arrow" at bounding box center [271, 151] width 21 height 15
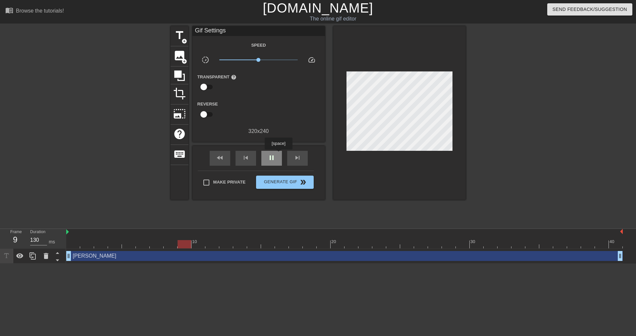
click at [278, 154] on div "pause" at bounding box center [271, 158] width 21 height 15
drag, startPoint x: 202, startPoint y: 242, endPoint x: 78, endPoint y: 248, distance: 124.3
click at [78, 248] on div at bounding box center [73, 244] width 14 height 8
click at [35, 262] on div at bounding box center [32, 256] width 13 height 15
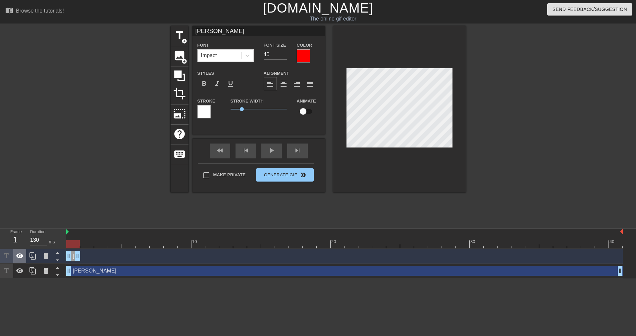
drag, startPoint x: 621, startPoint y: 256, endPoint x: 24, endPoint y: 260, distance: 597.3
click at [23, 260] on div "Frame 1 Duration 130 ms 10 20 30 40 Chris drag_handle drag_handle Chris drag_ha…" at bounding box center [318, 254] width 636 height 50
drag, startPoint x: 69, startPoint y: 255, endPoint x: 82, endPoint y: 254, distance: 13.6
click at [81, 255] on div "Chris drag_handle drag_handle" at bounding box center [344, 256] width 556 height 10
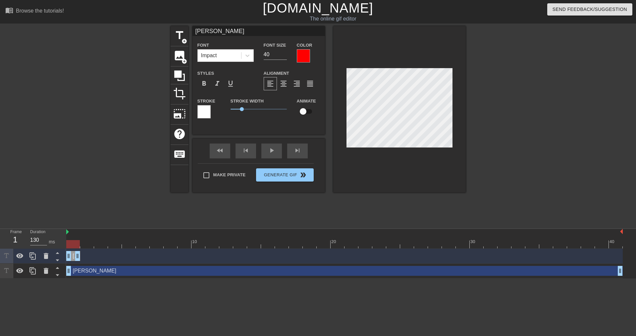
type input "E"
type textarea "E"
type input "Er"
type textarea "Er"
type input "[PERSON_NAME]"
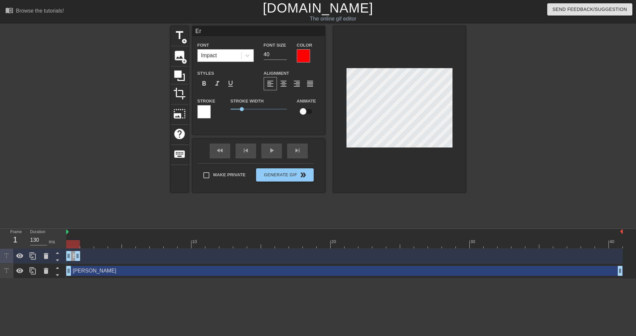
type textarea "[PERSON_NAME]"
type input "[PERSON_NAME]"
type textarea "[PERSON_NAME]"
type input "[PERSON_NAME]"
type textarea "[PERSON_NAME]"
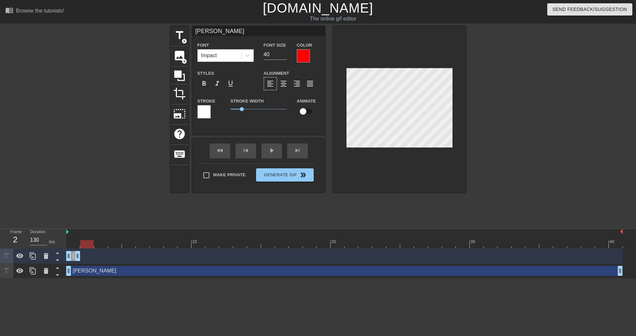
drag, startPoint x: 73, startPoint y: 243, endPoint x: 87, endPoint y: 241, distance: 14.4
click at [87, 241] on div at bounding box center [87, 244] width 14 height 8
click at [33, 257] on icon at bounding box center [33, 256] width 8 height 8
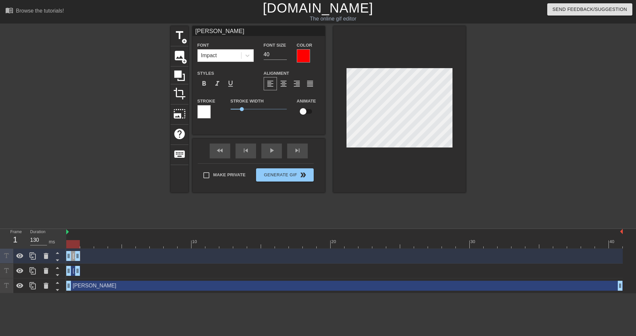
drag, startPoint x: 70, startPoint y: 255, endPoint x: 96, endPoint y: 251, distance: 26.6
click at [96, 251] on div "Erinn drag_handle drag_handle" at bounding box center [344, 256] width 556 height 15
drag, startPoint x: 79, startPoint y: 256, endPoint x: 89, endPoint y: 255, distance: 10.3
drag, startPoint x: 68, startPoint y: 258, endPoint x: 78, endPoint y: 256, distance: 11.1
click at [78, 256] on div "Erinn drag_handle drag_handle" at bounding box center [344, 256] width 556 height 10
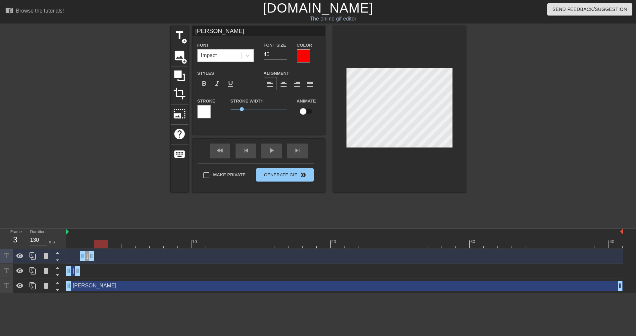
drag, startPoint x: 88, startPoint y: 242, endPoint x: 97, endPoint y: 239, distance: 9.6
click at [97, 239] on div "10 20 30 40" at bounding box center [344, 239] width 556 height 20
drag, startPoint x: 79, startPoint y: 271, endPoint x: 137, endPoint y: 264, distance: 59.0
click at [137, 264] on div "Erinn drag_handle drag_handle" at bounding box center [344, 271] width 556 height 15
drag, startPoint x: 91, startPoint y: 256, endPoint x: 161, endPoint y: 258, distance: 69.9
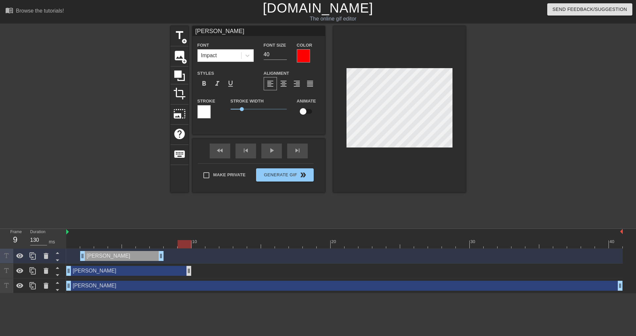
drag, startPoint x: 131, startPoint y: 271, endPoint x: 185, endPoint y: 273, distance: 54.0
click at [148, 254] on div "Erinn drag_handle drag_handle" at bounding box center [121, 256] width 83 height 10
drag, startPoint x: 161, startPoint y: 256, endPoint x: 233, endPoint y: 261, distance: 72.7
click at [233, 261] on div "Erinn drag_handle drag_handle" at bounding box center [344, 256] width 556 height 10
drag, startPoint x: 80, startPoint y: 257, endPoint x: 215, endPoint y: 253, distance: 134.8
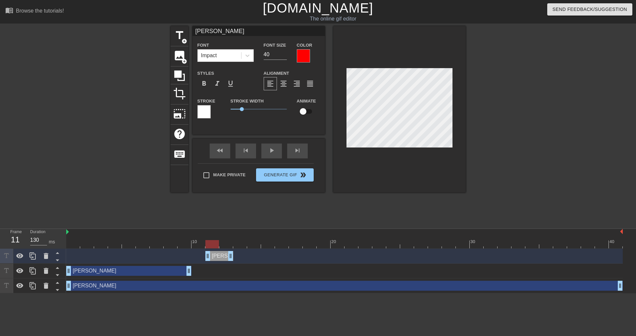
click at [215, 253] on div "Erinn drag_handle drag_handle" at bounding box center [344, 256] width 556 height 10
drag, startPoint x: 230, startPoint y: 256, endPoint x: 274, endPoint y: 251, distance: 45.0
click at [275, 251] on div "Erinn drag_handle drag_handle" at bounding box center [344, 256] width 556 height 15
click at [225, 257] on div "Erinn drag_handle drag_handle" at bounding box center [247, 256] width 56 height 10
click at [31, 255] on icon at bounding box center [33, 256] width 8 height 8
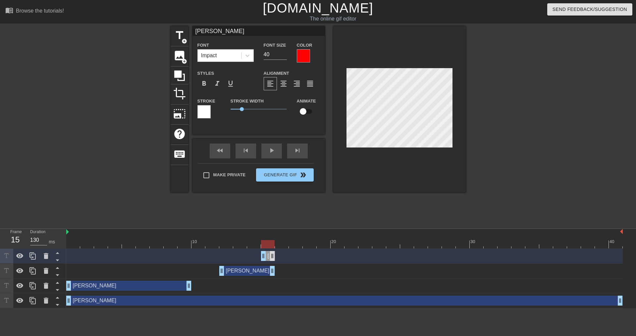
drag, startPoint x: 221, startPoint y: 257, endPoint x: 270, endPoint y: 260, distance: 49.4
drag, startPoint x: 278, startPoint y: 257, endPoint x: 283, endPoint y: 256, distance: 4.7
drag, startPoint x: 263, startPoint y: 255, endPoint x: 280, endPoint y: 255, distance: 16.9
click at [29, 256] on icon at bounding box center [33, 256] width 8 height 8
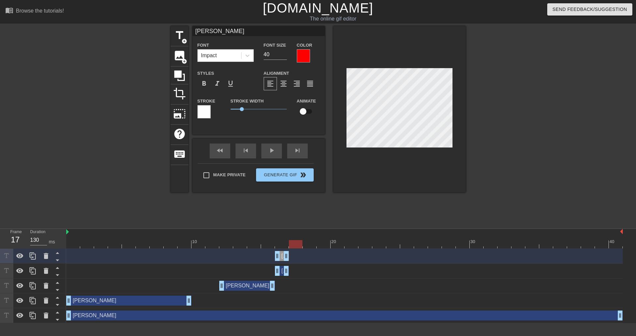
drag, startPoint x: 283, startPoint y: 246, endPoint x: 290, endPoint y: 244, distance: 7.0
click at [290, 244] on div at bounding box center [296, 244] width 14 height 8
drag, startPoint x: 286, startPoint y: 255, endPoint x: 298, endPoint y: 255, distance: 11.9
drag, startPoint x: 278, startPoint y: 257, endPoint x: 290, endPoint y: 255, distance: 11.4
drag, startPoint x: 292, startPoint y: 244, endPoint x: 312, endPoint y: 249, distance: 20.8
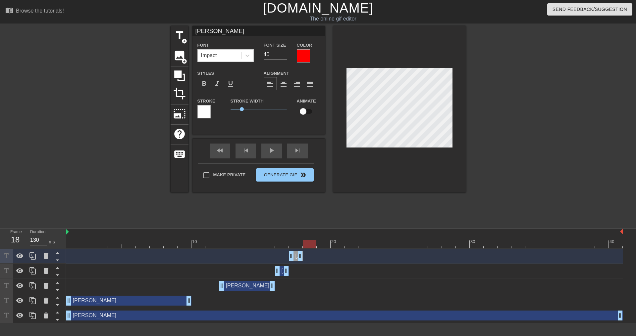
click at [312, 249] on div "10 20 30 40 Erinn drag_handle drag_handle Erinn drag_handle drag_handle Erinn d…" at bounding box center [350, 276] width 569 height 94
click at [31, 252] on div at bounding box center [32, 256] width 13 height 15
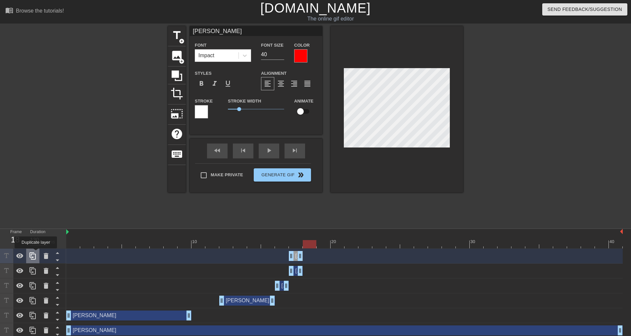
click at [36, 253] on icon at bounding box center [33, 256] width 8 height 8
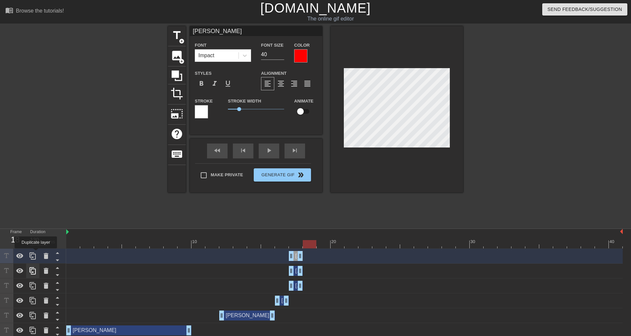
click at [36, 253] on icon at bounding box center [33, 256] width 8 height 8
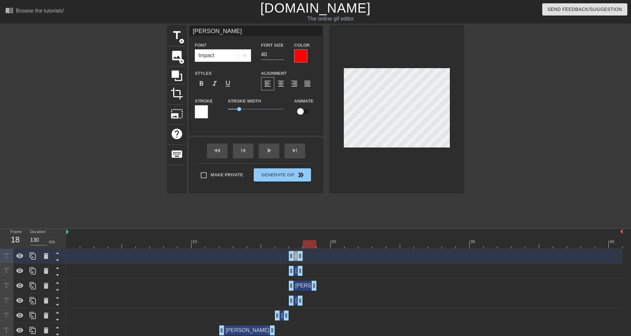
drag, startPoint x: 301, startPoint y: 285, endPoint x: 309, endPoint y: 284, distance: 8.6
drag, startPoint x: 290, startPoint y: 286, endPoint x: 303, endPoint y: 284, distance: 13.7
drag, startPoint x: 302, startPoint y: 271, endPoint x: 329, endPoint y: 273, distance: 27.2
drag, startPoint x: 293, startPoint y: 272, endPoint x: 322, endPoint y: 270, distance: 29.2
drag, startPoint x: 297, startPoint y: 255, endPoint x: 339, endPoint y: 257, distance: 42.1
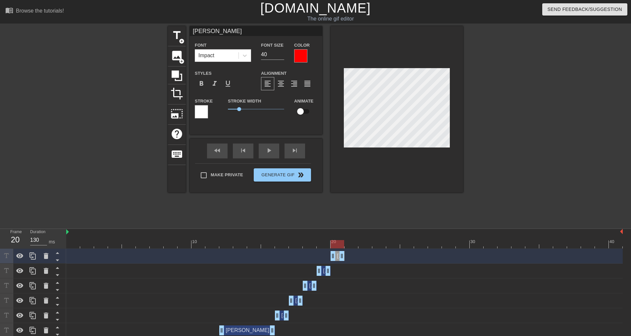
drag, startPoint x: 290, startPoint y: 257, endPoint x: 331, endPoint y: 256, distance: 41.1
click at [310, 289] on div "Erinn drag_handle drag_handle" at bounding box center [310, 286] width 14 height 10
drag, startPoint x: 339, startPoint y: 243, endPoint x: 321, endPoint y: 234, distance: 20.9
click at [321, 234] on div "10 20 30 40" at bounding box center [344, 239] width 556 height 20
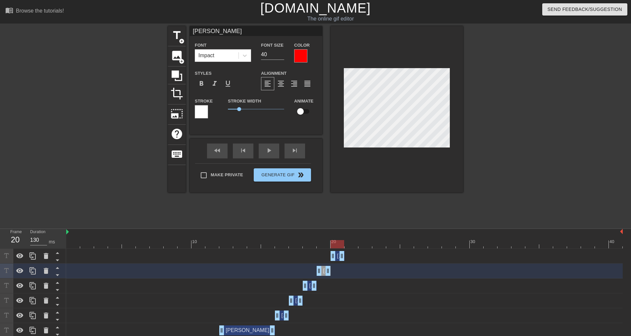
drag, startPoint x: 325, startPoint y: 246, endPoint x: 331, endPoint y: 244, distance: 5.5
click at [331, 244] on div at bounding box center [337, 244] width 14 height 8
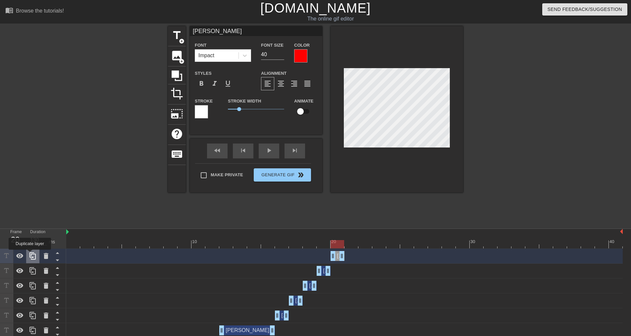
click at [30, 255] on icon at bounding box center [32, 256] width 6 height 7
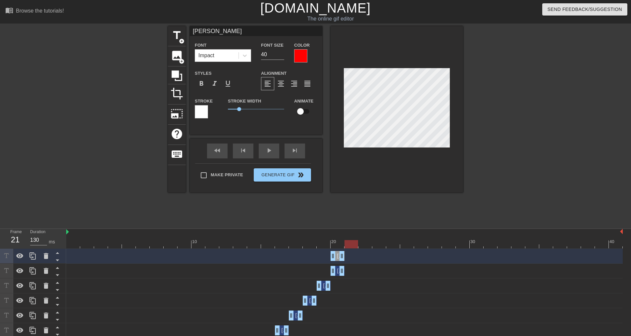
drag, startPoint x: 347, startPoint y: 242, endPoint x: 355, endPoint y: 241, distance: 7.7
click at [355, 241] on div at bounding box center [351, 244] width 14 height 8
drag, startPoint x: 342, startPoint y: 257, endPoint x: 350, endPoint y: 257, distance: 7.6
drag, startPoint x: 332, startPoint y: 257, endPoint x: 343, endPoint y: 257, distance: 10.9
click at [29, 259] on div at bounding box center [32, 256] width 13 height 15
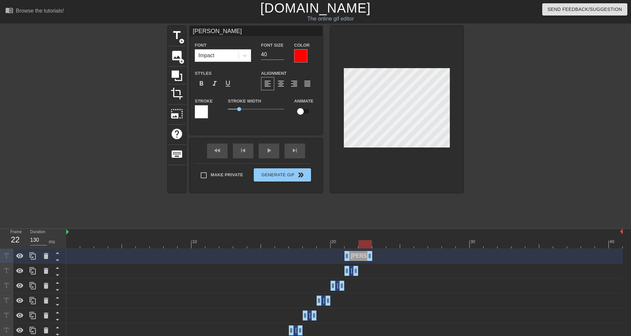
drag, startPoint x: 353, startPoint y: 257, endPoint x: 363, endPoint y: 257, distance: 9.3
drag, startPoint x: 349, startPoint y: 255, endPoint x: 363, endPoint y: 254, distance: 14.6
drag, startPoint x: 368, startPoint y: 255, endPoint x: 374, endPoint y: 251, distance: 6.6
click at [374, 251] on div "Erinn drag_handle drag_handle" at bounding box center [344, 256] width 556 height 15
click at [36, 254] on icon at bounding box center [33, 256] width 8 height 8
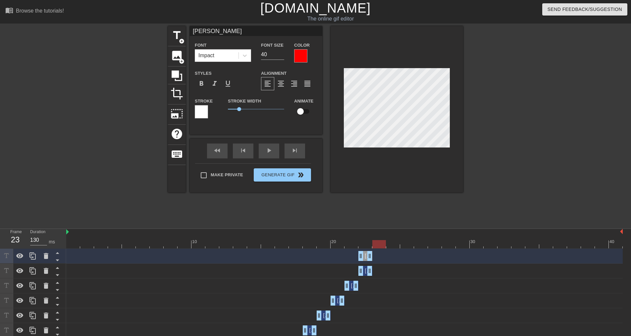
drag, startPoint x: 367, startPoint y: 242, endPoint x: 373, endPoint y: 244, distance: 7.2
click at [373, 244] on div at bounding box center [379, 244] width 14 height 8
drag, startPoint x: 369, startPoint y: 258, endPoint x: 377, endPoint y: 260, distance: 8.4
drag, startPoint x: 362, startPoint y: 255, endPoint x: 372, endPoint y: 257, distance: 10.5
click at [372, 257] on div "Erinn drag_handle drag_handle" at bounding box center [344, 256] width 556 height 10
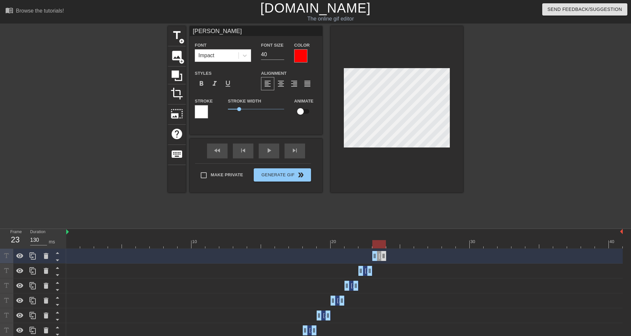
drag, startPoint x: 383, startPoint y: 257, endPoint x: 385, endPoint y: 252, distance: 5.0
click at [35, 251] on div at bounding box center [32, 256] width 13 height 15
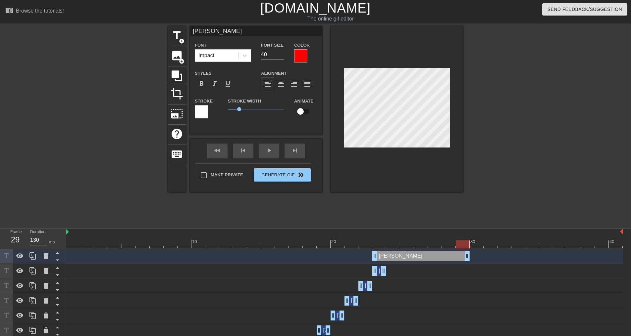
drag, startPoint x: 384, startPoint y: 257, endPoint x: 468, endPoint y: 261, distance: 84.2
drag, startPoint x: 376, startPoint y: 256, endPoint x: 392, endPoint y: 250, distance: 16.9
drag, startPoint x: 393, startPoint y: 243, endPoint x: 465, endPoint y: 243, distance: 71.8
click at [465, 243] on div at bounding box center [463, 244] width 14 height 8
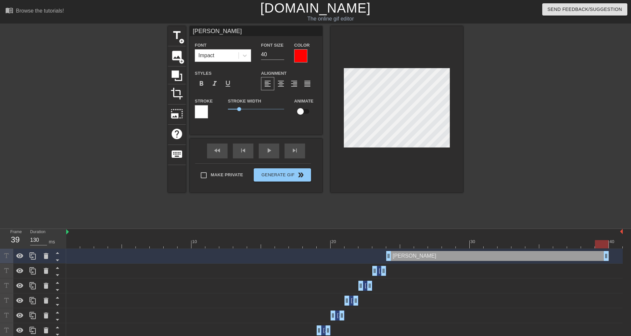
drag, startPoint x: 467, startPoint y: 255, endPoint x: 600, endPoint y: 261, distance: 132.3
drag, startPoint x: 607, startPoint y: 254, endPoint x: 593, endPoint y: 258, distance: 14.4
click at [28, 256] on div at bounding box center [32, 256] width 13 height 15
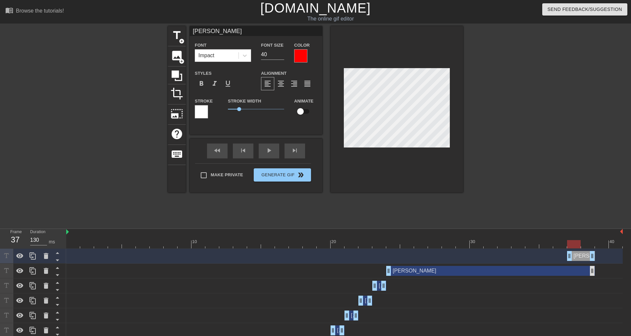
drag, startPoint x: 388, startPoint y: 254, endPoint x: 593, endPoint y: 269, distance: 205.4
drag, startPoint x: 592, startPoint y: 256, endPoint x: 607, endPoint y: 256, distance: 14.2
drag, startPoint x: 582, startPoint y: 256, endPoint x: 595, endPoint y: 257, distance: 13.0
drag, startPoint x: 600, startPoint y: 242, endPoint x: 616, endPoint y: 247, distance: 16.6
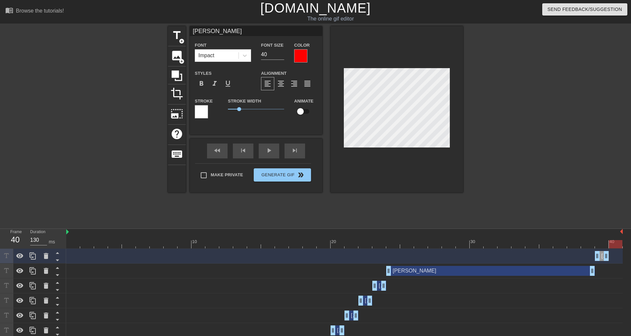
click at [616, 247] on div at bounding box center [616, 244] width 14 height 8
drag, startPoint x: 605, startPoint y: 257, endPoint x: 616, endPoint y: 258, distance: 11.4
click at [270, 146] on div "fast_rewind skip_previous play_arrow skip_next" at bounding box center [256, 151] width 108 height 25
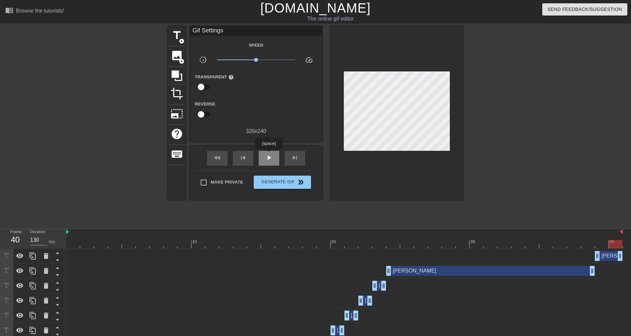
click at [269, 154] on span "play_arrow" at bounding box center [269, 158] width 8 height 8
click at [179, 54] on span "image" at bounding box center [177, 55] width 13 height 13
click at [175, 39] on span "title" at bounding box center [177, 35] width 13 height 13
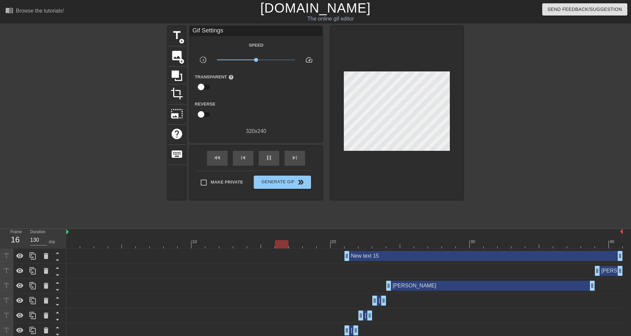
click at [440, 256] on div "New text 15 drag_handle drag_handle" at bounding box center [483, 256] width 278 height 10
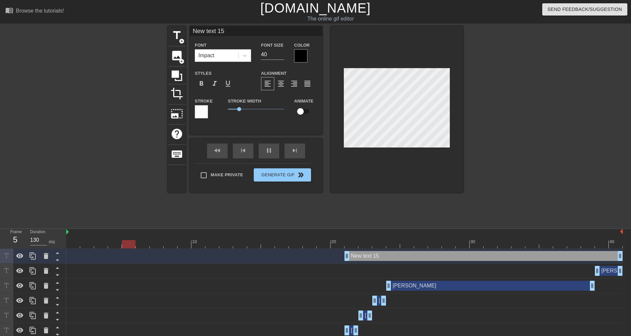
type input "N"
type textarea "N"
type input "No"
type textarea "No"
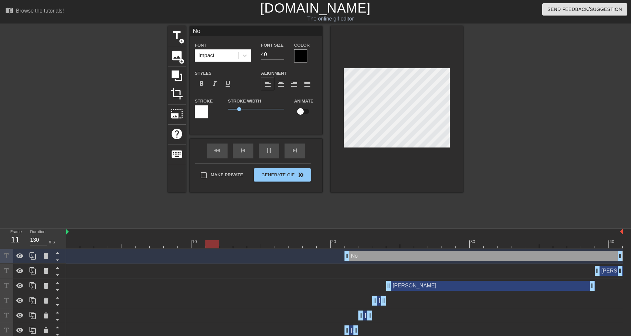
type input "Not"
type textarea "Not"
type input "No"
type textarea "No"
type input "N"
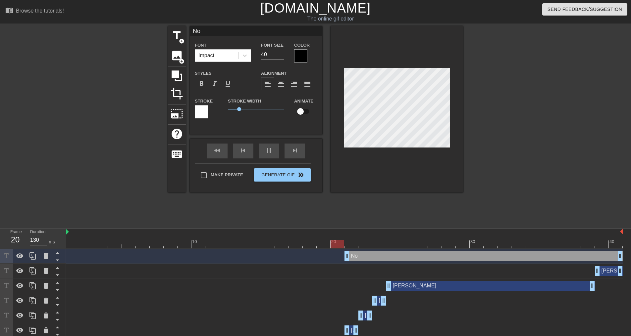
type textarea "N"
type input "N"
type textarea "N"
type input "No"
type textarea "No"
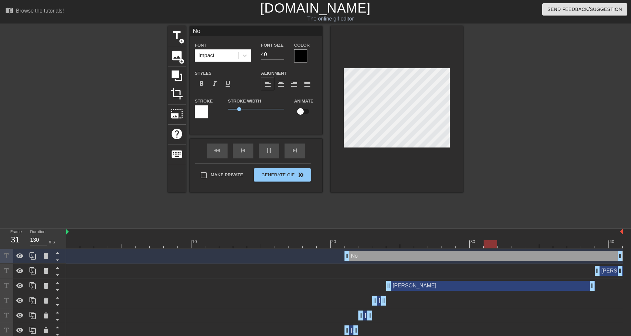
type input "Not"
type textarea "Not"
type input "Not"
type textarea "Not"
type input "Not n"
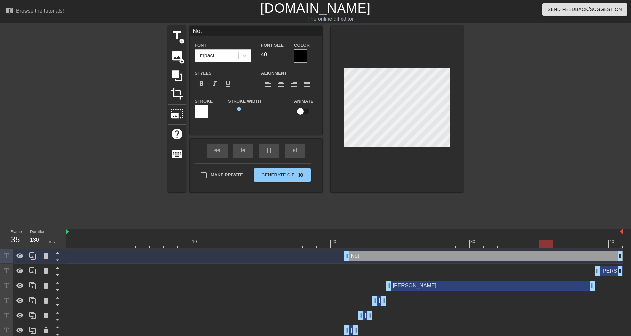
type textarea "Not n"
type input "Not no"
type textarea "Not no"
type input "Not now"
type textarea "Not now"
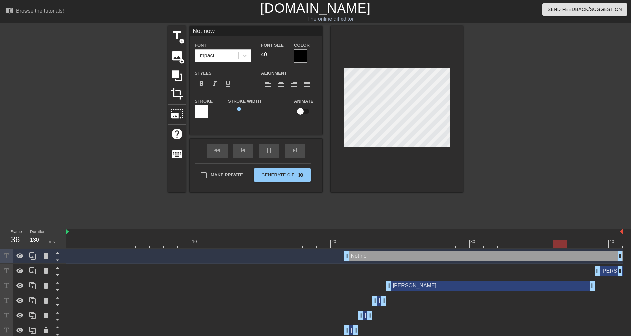
type input "Not now"
type textarea "Not now"
type input "Not now C"
type textarea "Not now C"
type input "Not now Ch"
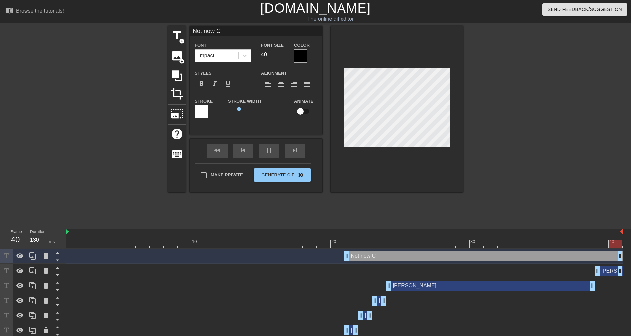
type textarea "Not now Ch"
type input "Not now Chr"
type textarea "Not now Chr"
type input "Not now Chri"
type textarea "Not now Chri"
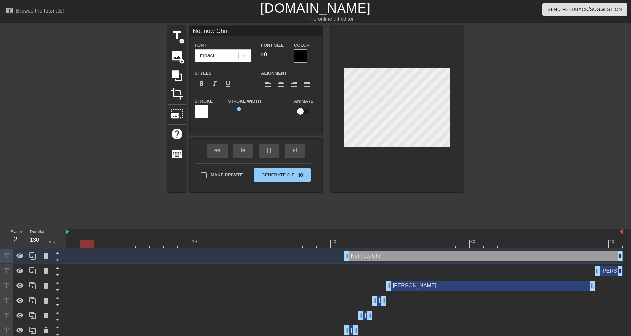
type input "Not now Chris"
type textarea "Not now Chris"
type input "Not now Chris,"
type textarea "Not now Chris,"
type input "Not now Chris,"
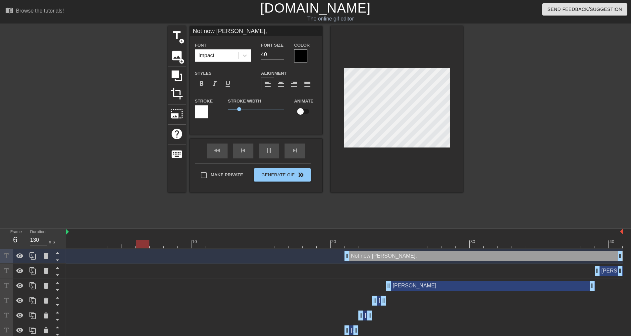
type textarea "Not now Chris,"
type input "Not now Chris, I"
type textarea "Not now Chris, I"
type input "Not now Chris, Im"
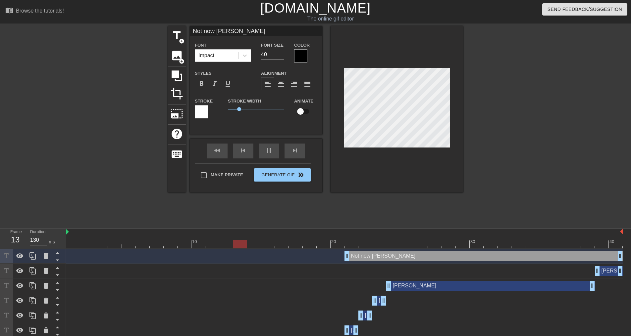
type textarea "Not now Chris, Im"
type input "Not now Chris, Im"
type textarea "Not now Chris, Im"
type input "Not now Chris, Im i"
type textarea "Not now Chris, Im i"
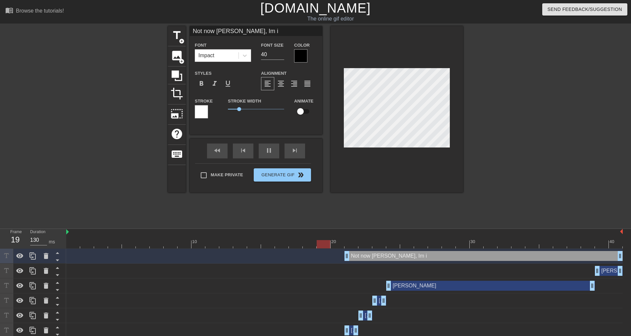
type input "Not now Chris, Im in"
type textarea "Not now Chris, Im in"
type input "Not now Chris, Im in"
type textarea "Not now Chris, Im in"
type input "Not now Chris, Im in t"
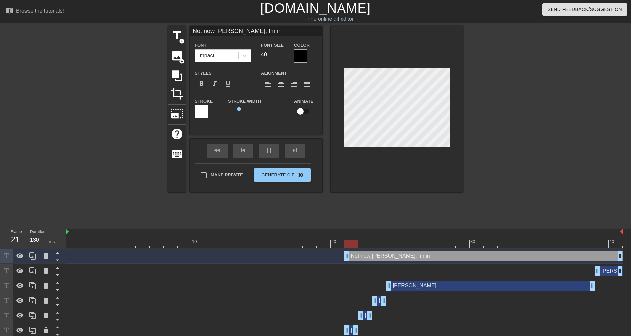
type textarea "Not now Chris, Im in t"
type input "Not now Chris, Im in th"
type textarea "Not now Chris, Im in th"
type input "Not now Chris, Im in the"
type textarea "Not now Chris, Im in the"
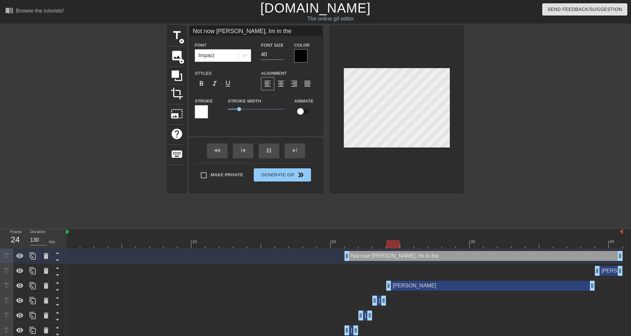
type input "Not now Chris, Im in the"
type textarea "Not now Chris, Im in the"
type input "Not now Chris, Im in the Z"
type textarea "Not now Chris, Im in the Z"
type input "Not now Chris, Im in the Zo"
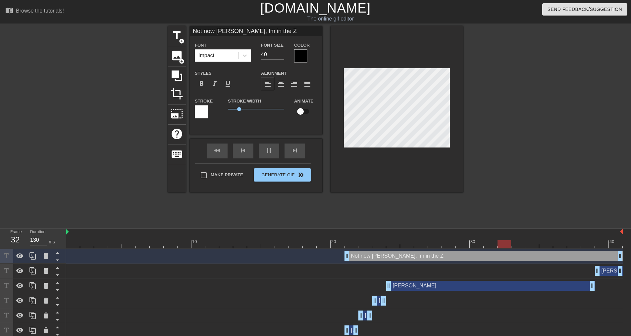
type textarea "Not now Chris, Im in the Zo"
type input "Not now Chris, Im in the Zon"
type textarea "Not now Chris, Im in the Zon"
type input "Not now Chris, Im in the Zone"
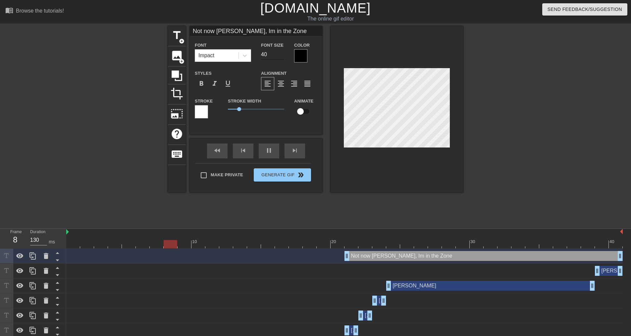
type textarea "Not now Chris, Im in the Zone"
drag, startPoint x: 265, startPoint y: 55, endPoint x: 269, endPoint y: 57, distance: 4.7
click at [269, 57] on input "40" at bounding box center [272, 54] width 23 height 11
click at [271, 51] on input "40" at bounding box center [272, 54] width 23 height 11
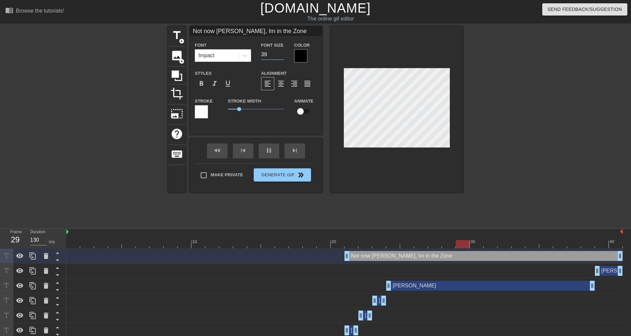
click at [280, 56] on input "39" at bounding box center [272, 54] width 23 height 11
click at [280, 56] on input "38" at bounding box center [272, 54] width 23 height 11
click at [280, 56] on input "37" at bounding box center [272, 54] width 23 height 11
click at [280, 56] on input "36" at bounding box center [272, 54] width 23 height 11
click at [280, 56] on input "35" at bounding box center [272, 54] width 23 height 11
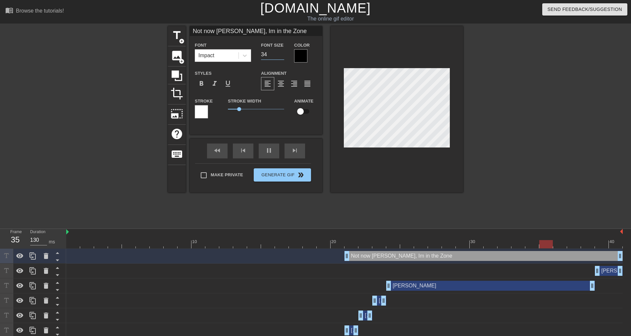
click at [280, 56] on input "34" at bounding box center [272, 54] width 23 height 11
click at [280, 56] on input "33" at bounding box center [272, 54] width 23 height 11
click at [280, 56] on input "32" at bounding box center [272, 54] width 23 height 11
click at [280, 56] on input "31" at bounding box center [272, 54] width 23 height 11
click at [280, 56] on input "30" at bounding box center [272, 54] width 23 height 11
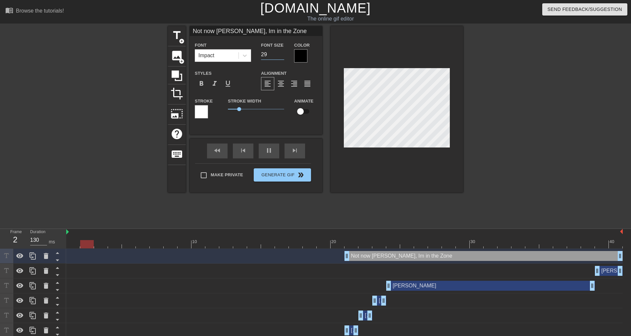
click at [280, 56] on input "29" at bounding box center [272, 54] width 23 height 11
click at [280, 56] on input "28" at bounding box center [272, 54] width 23 height 11
click at [280, 56] on input "27" at bounding box center [272, 54] width 23 height 11
click at [280, 56] on input "26" at bounding box center [272, 54] width 23 height 11
click at [280, 56] on input "25" at bounding box center [272, 54] width 23 height 11
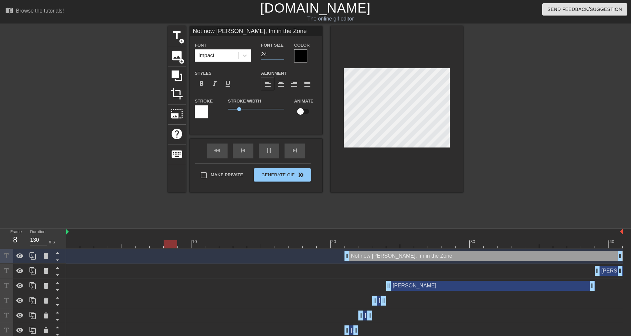
click at [280, 56] on input "24" at bounding box center [272, 54] width 23 height 11
click at [280, 56] on input "23" at bounding box center [272, 54] width 23 height 11
click at [280, 56] on input "22" at bounding box center [272, 54] width 23 height 11
click at [280, 56] on input "21" at bounding box center [272, 54] width 23 height 11
click at [280, 56] on input "20" at bounding box center [272, 54] width 23 height 11
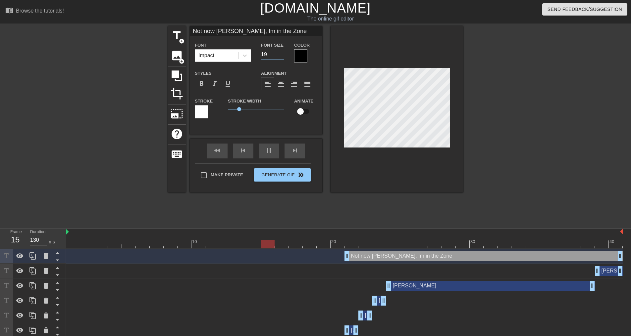
click at [280, 56] on input "19" at bounding box center [272, 54] width 23 height 11
click at [280, 56] on input "18" at bounding box center [272, 54] width 23 height 11
click at [280, 56] on input "17" at bounding box center [272, 54] width 23 height 11
click at [280, 56] on input "16" at bounding box center [272, 54] width 23 height 11
click at [282, 53] on input "17" at bounding box center [272, 54] width 23 height 11
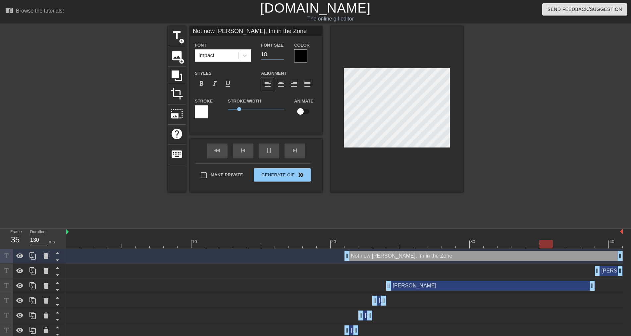
click at [282, 53] on input "18" at bounding box center [272, 54] width 23 height 11
click at [282, 53] on input "19" at bounding box center [272, 54] width 23 height 11
click at [282, 53] on input "20" at bounding box center [272, 54] width 23 height 11
type input "21"
click at [282, 53] on input "21" at bounding box center [272, 54] width 23 height 11
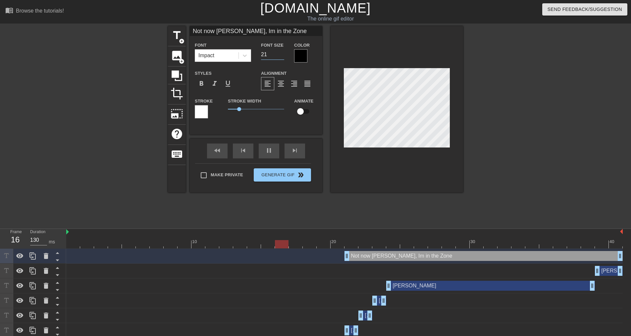
scroll to position [1, 5]
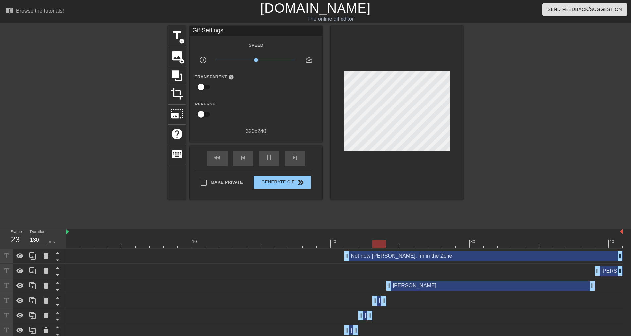
click at [574, 120] on div "title add_circle image add_circle crop photo_size_select_large help keyboard Gi…" at bounding box center [315, 125] width 631 height 199
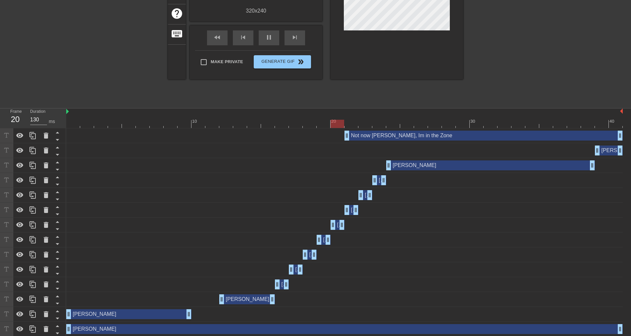
scroll to position [122, 0]
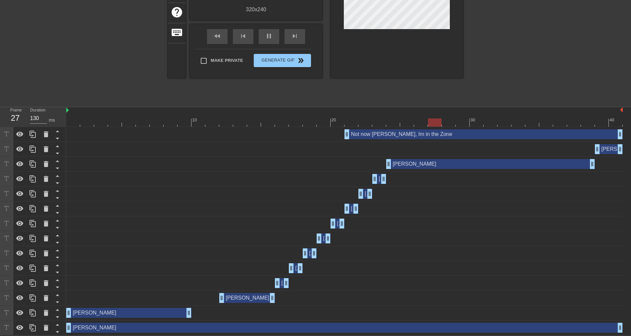
click at [133, 309] on div "Erinn drag_handle drag_handle" at bounding box center [128, 313] width 125 height 10
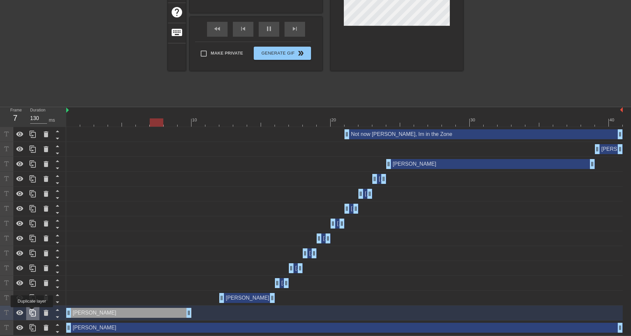
click at [32, 312] on icon at bounding box center [33, 313] width 8 height 8
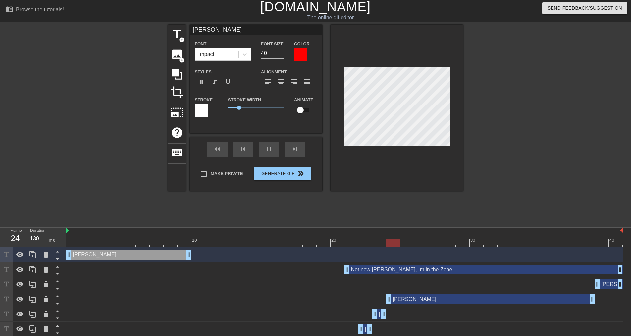
scroll to position [0, 0]
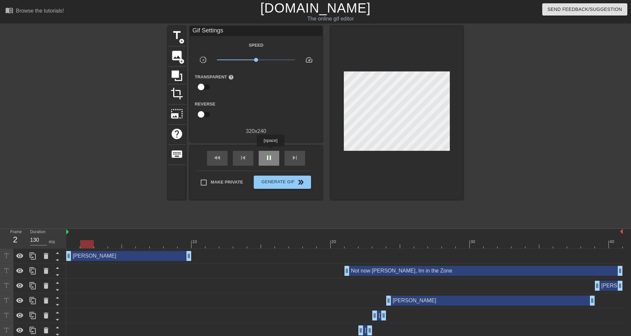
click at [270, 151] on div "pause" at bounding box center [269, 158] width 21 height 15
click at [140, 261] on div "Erinn drag_handle drag_handle" at bounding box center [128, 256] width 125 height 10
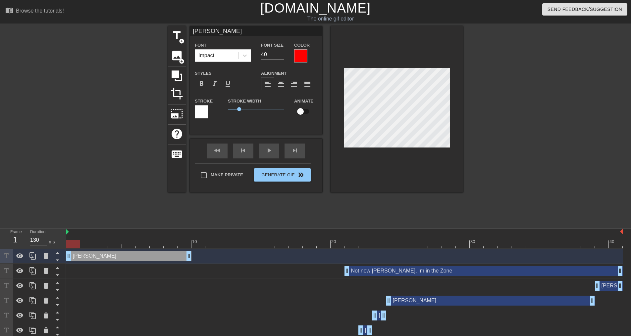
scroll to position [1, 1]
click at [116, 255] on div "Erinn drag_handle drag_handle" at bounding box center [128, 256] width 125 height 10
drag, startPoint x: 116, startPoint y: 255, endPoint x: 111, endPoint y: 256, distance: 5.9
click at [111, 256] on div "Erinn drag_handle drag_handle" at bounding box center [128, 256] width 125 height 10
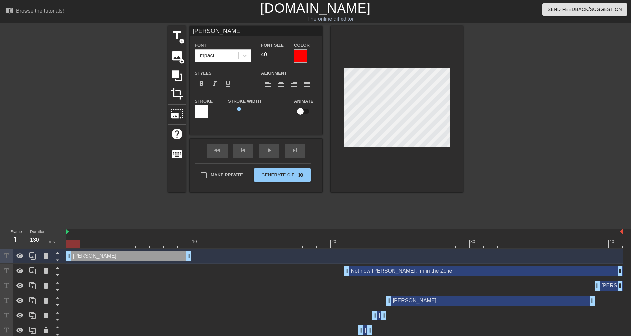
click at [111, 256] on div "Erinn drag_handle drag_handle" at bounding box center [128, 256] width 125 height 10
click at [224, 86] on span "format_underline" at bounding box center [228, 84] width 8 height 8
type input "P"
type textarea "P"
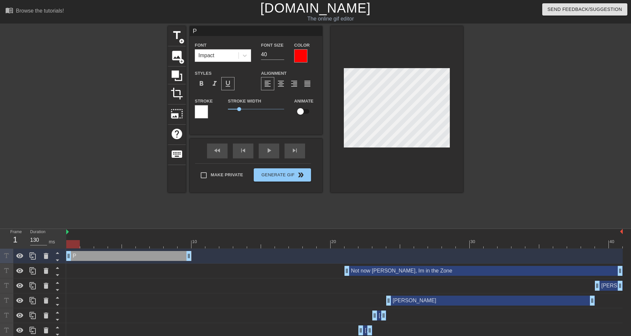
scroll to position [1, 1]
type input "PO"
type textarea "PO"
type input "POs"
type textarea "POs"
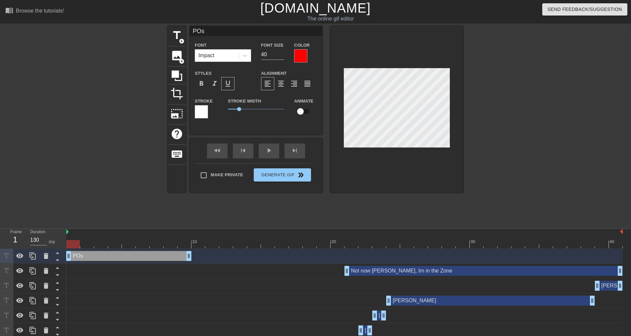
click at [546, 146] on div at bounding box center [520, 125] width 99 height 199
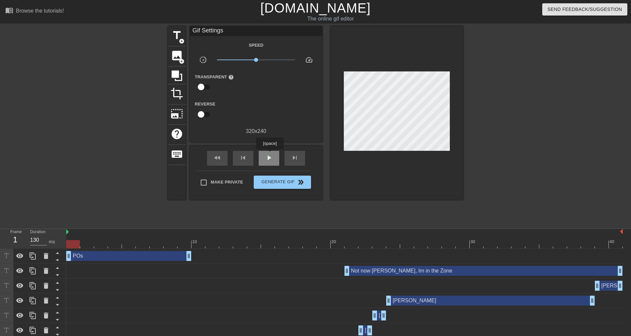
click at [269, 154] on span "play_arrow" at bounding box center [269, 158] width 8 height 8
click at [269, 154] on span "pause" at bounding box center [269, 158] width 8 height 8
drag, startPoint x: 214, startPoint y: 247, endPoint x: 79, endPoint y: 245, distance: 134.1
click at [79, 245] on div at bounding box center [73, 244] width 14 height 8
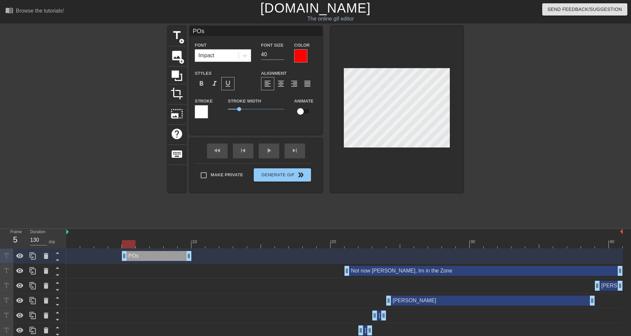
drag, startPoint x: 69, startPoint y: 256, endPoint x: 125, endPoint y: 251, distance: 56.5
click at [125, 251] on div "POs drag_handle drag_handle" at bounding box center [344, 256] width 556 height 15
drag, startPoint x: 130, startPoint y: 240, endPoint x: 249, endPoint y: 239, distance: 118.2
click at [249, 239] on div "10 20 30 40" at bounding box center [344, 239] width 556 height 20
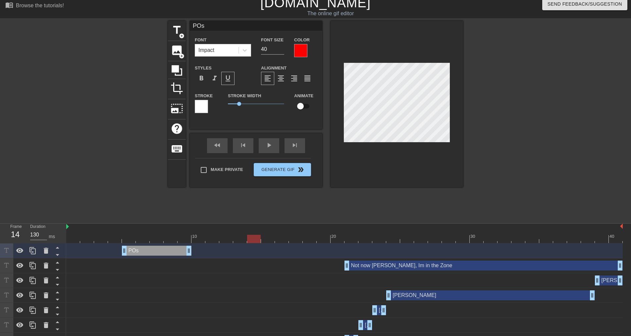
scroll to position [0, 0]
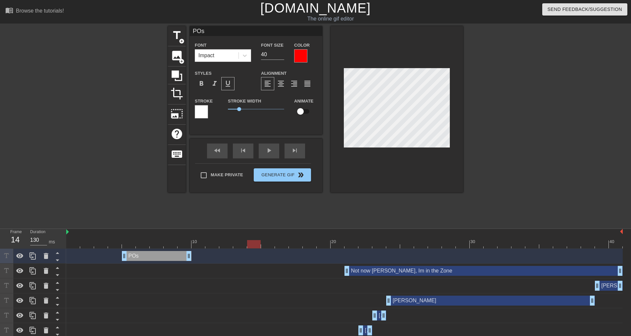
click at [145, 255] on div "POs drag_handle drag_handle" at bounding box center [157, 256] width 70 height 10
click at [32, 257] on icon at bounding box center [33, 256] width 8 height 8
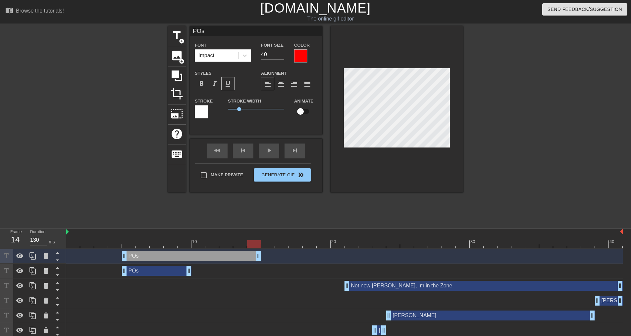
drag, startPoint x: 188, startPoint y: 261, endPoint x: 258, endPoint y: 250, distance: 70.4
click at [258, 251] on div "POs drag_handle drag_handle" at bounding box center [344, 256] width 556 height 15
drag, startPoint x: 124, startPoint y: 255, endPoint x: 245, endPoint y: 254, distance: 120.5
click at [245, 254] on div "POs drag_handle drag_handle" at bounding box center [344, 256] width 556 height 10
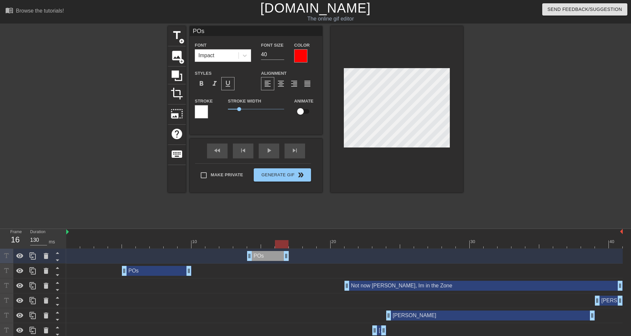
drag, startPoint x: 259, startPoint y: 257, endPoint x: 284, endPoint y: 257, distance: 25.8
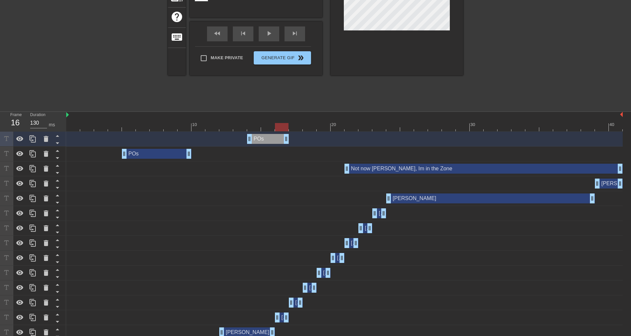
scroll to position [53, 0]
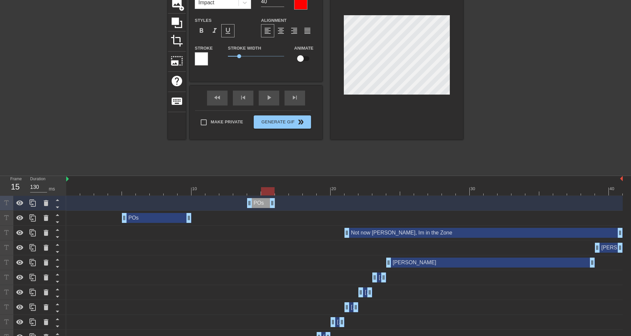
drag, startPoint x: 286, startPoint y: 201, endPoint x: 276, endPoint y: 204, distance: 10.6
click at [276, 204] on div "POs drag_handle drag_handle" at bounding box center [344, 203] width 556 height 10
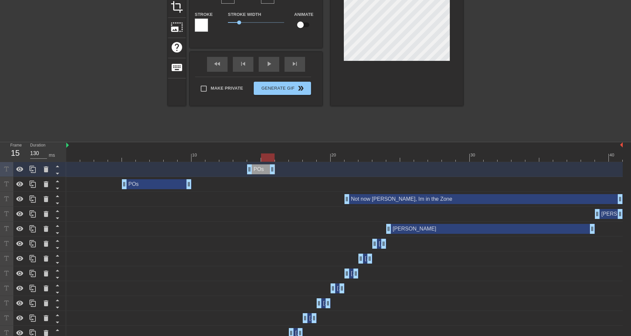
scroll to position [0, 0]
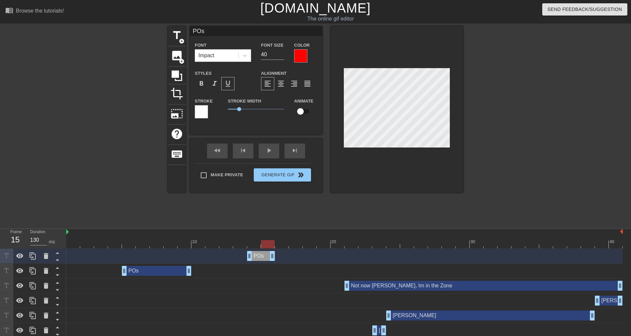
click at [254, 258] on div "POs drag_handle drag_handle" at bounding box center [261, 256] width 28 height 10
click at [34, 259] on icon at bounding box center [33, 256] width 8 height 8
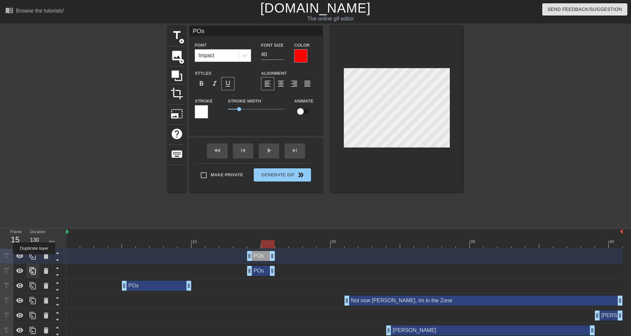
click at [34, 259] on icon at bounding box center [33, 256] width 8 height 8
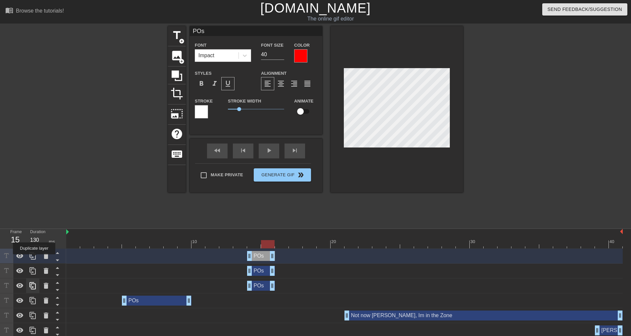
click at [34, 259] on icon at bounding box center [33, 256] width 8 height 8
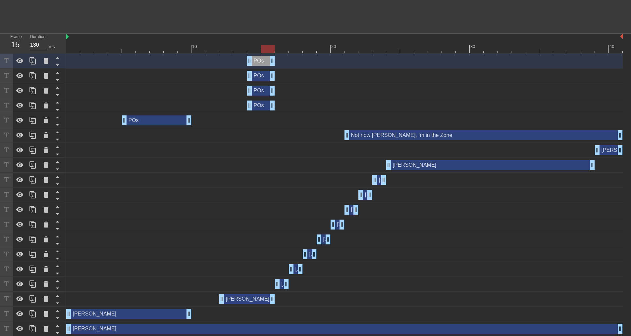
scroll to position [197, 0]
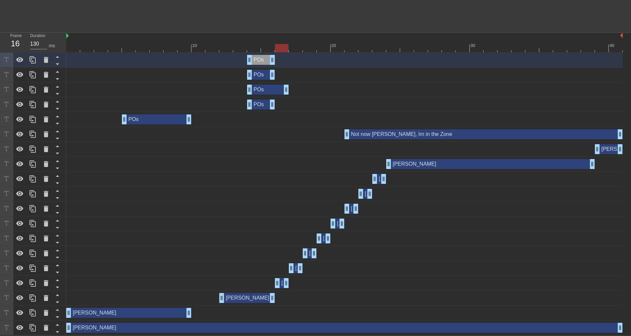
drag, startPoint x: 270, startPoint y: 89, endPoint x: 288, endPoint y: 88, distance: 18.6
drag, startPoint x: 251, startPoint y: 87, endPoint x: 284, endPoint y: 89, distance: 33.1
drag, startPoint x: 270, startPoint y: 73, endPoint x: 299, endPoint y: 71, distance: 28.2
drag, startPoint x: 251, startPoint y: 74, endPoint x: 294, endPoint y: 73, distance: 43.1
drag, startPoint x: 274, startPoint y: 59, endPoint x: 309, endPoint y: 63, distance: 35.0
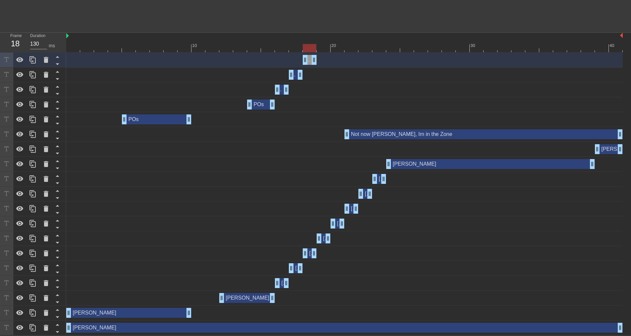
drag, startPoint x: 249, startPoint y: 57, endPoint x: 305, endPoint y: 55, distance: 56.0
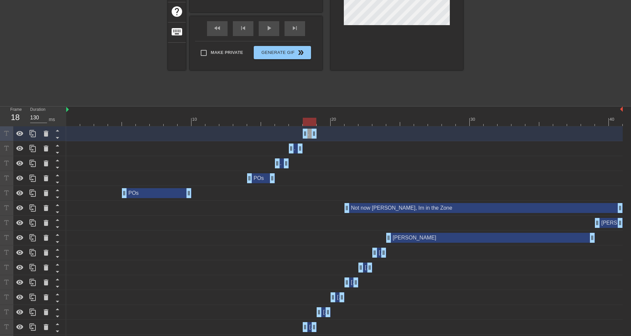
scroll to position [31, 0]
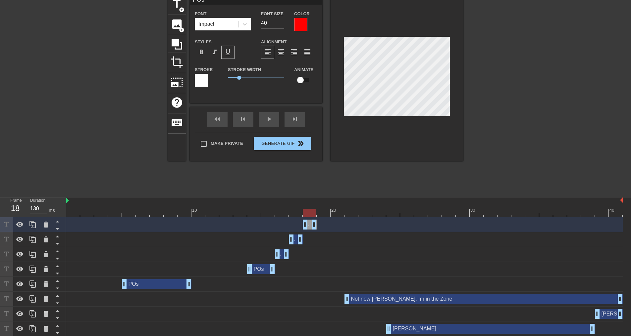
click at [282, 254] on div "POs drag_handle drag_handle" at bounding box center [282, 255] width 14 height 10
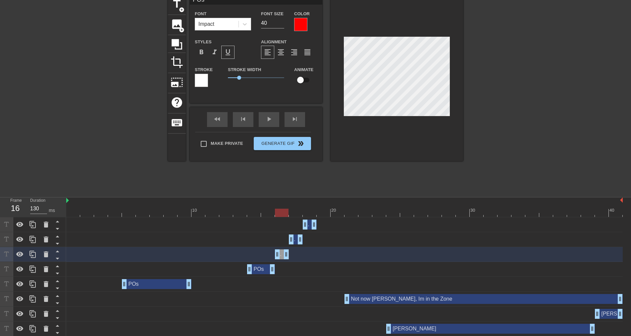
drag, startPoint x: 311, startPoint y: 209, endPoint x: 280, endPoint y: 211, distance: 30.5
click at [280, 211] on div at bounding box center [282, 213] width 14 height 8
drag, startPoint x: 279, startPoint y: 212, endPoint x: 288, endPoint y: 212, distance: 9.6
click at [288, 212] on div at bounding box center [344, 213] width 556 height 8
drag, startPoint x: 283, startPoint y: 211, endPoint x: 292, endPoint y: 211, distance: 9.0
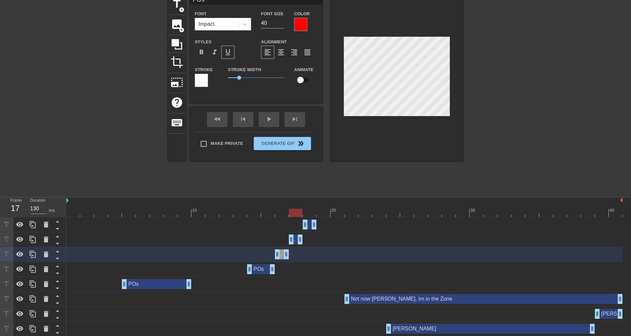
click at [292, 211] on div at bounding box center [296, 213] width 14 height 8
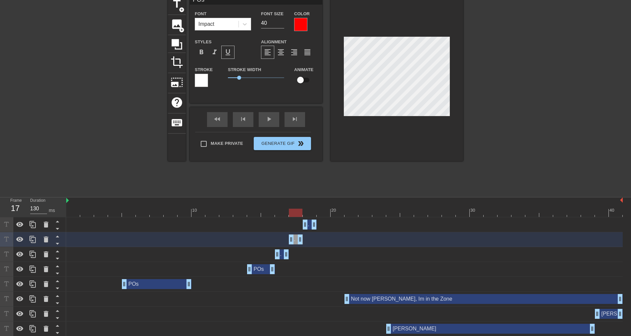
click at [310, 225] on div "POs drag_handle drag_handle" at bounding box center [310, 225] width 14 height 10
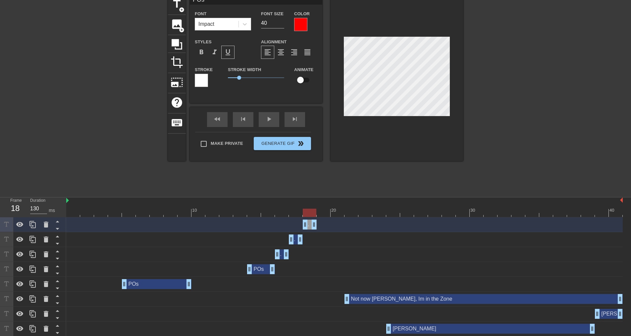
drag, startPoint x: 298, startPoint y: 211, endPoint x: 305, endPoint y: 211, distance: 7.6
click at [305, 211] on div at bounding box center [310, 213] width 14 height 8
click at [34, 227] on icon at bounding box center [33, 225] width 8 height 8
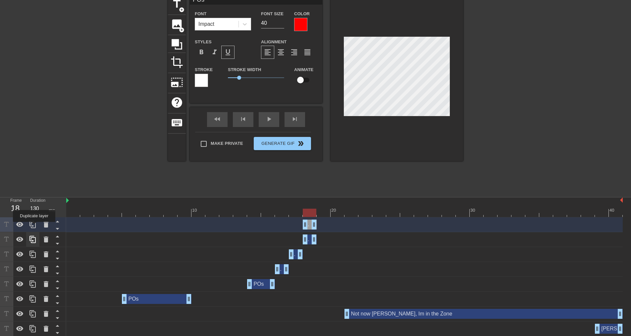
click at [34, 227] on icon at bounding box center [33, 225] width 8 height 8
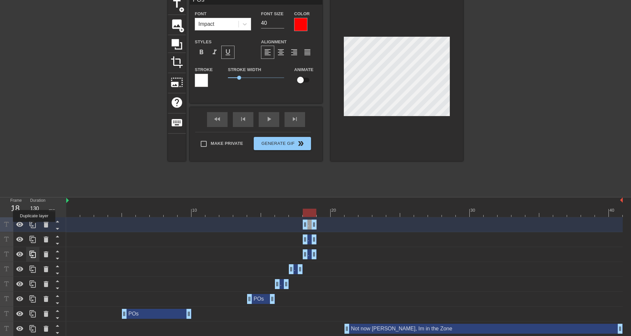
click at [34, 227] on icon at bounding box center [33, 225] width 8 height 8
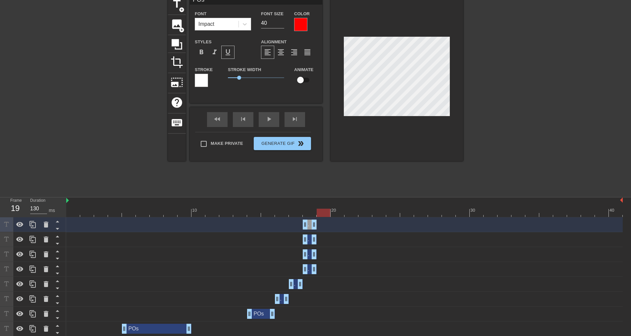
drag, startPoint x: 311, startPoint y: 215, endPoint x: 320, endPoint y: 214, distance: 8.7
click at [320, 214] on div at bounding box center [324, 213] width 14 height 8
drag, startPoint x: 313, startPoint y: 253, endPoint x: 320, endPoint y: 253, distance: 7.9
drag, startPoint x: 305, startPoint y: 255, endPoint x: 308, endPoint y: 250, distance: 6.5
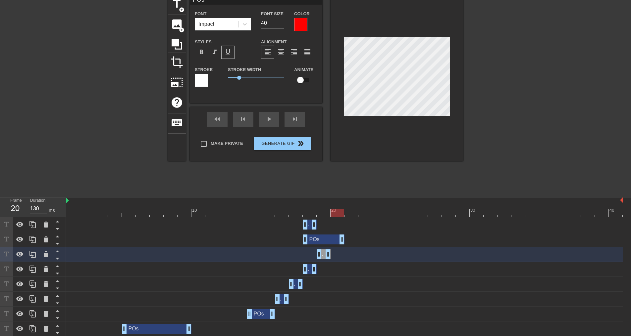
drag, startPoint x: 313, startPoint y: 238, endPoint x: 338, endPoint y: 242, distance: 24.8
drag, startPoint x: 306, startPoint y: 240, endPoint x: 334, endPoint y: 243, distance: 28.3
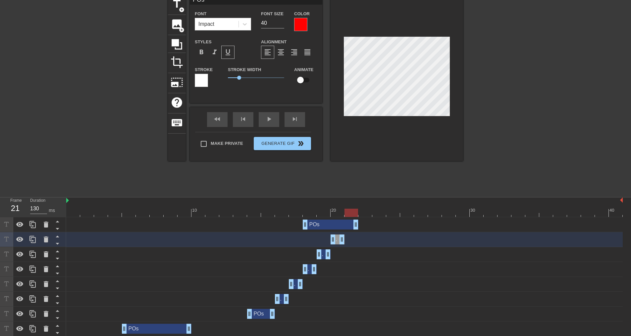
drag, startPoint x: 315, startPoint y: 220, endPoint x: 355, endPoint y: 227, distance: 40.1
drag, startPoint x: 305, startPoint y: 226, endPoint x: 349, endPoint y: 215, distance: 45.3
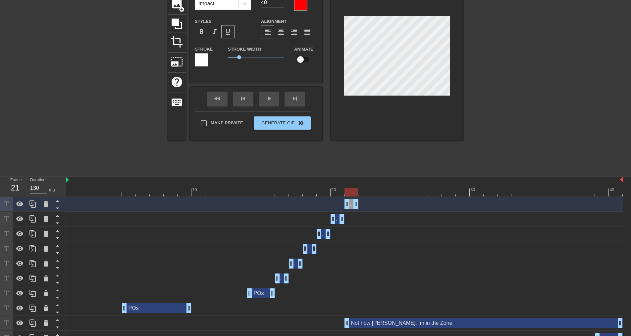
scroll to position [0, 0]
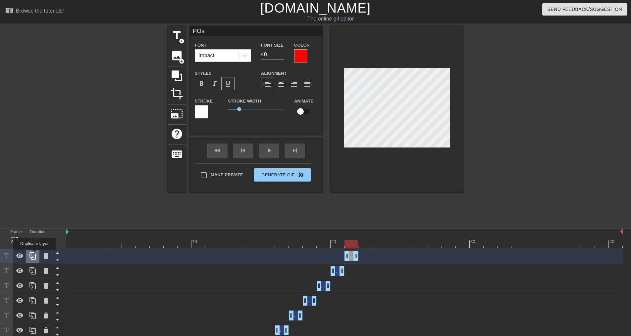
click at [34, 255] on icon at bounding box center [32, 256] width 6 height 7
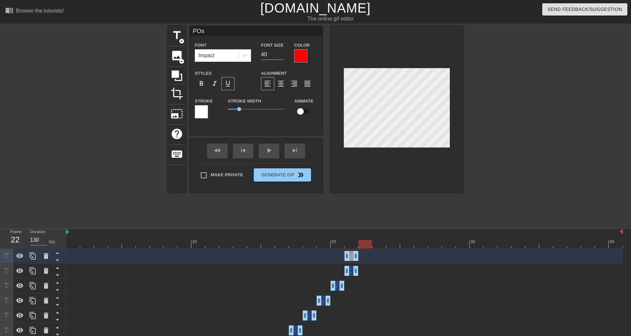
drag, startPoint x: 355, startPoint y: 243, endPoint x: 364, endPoint y: 244, distance: 9.0
click at [364, 244] on div at bounding box center [365, 244] width 14 height 8
drag, startPoint x: 354, startPoint y: 259, endPoint x: 366, endPoint y: 259, distance: 11.3
drag, startPoint x: 347, startPoint y: 258, endPoint x: 360, endPoint y: 256, distance: 13.5
drag, startPoint x: 369, startPoint y: 259, endPoint x: 394, endPoint y: 259, distance: 24.8
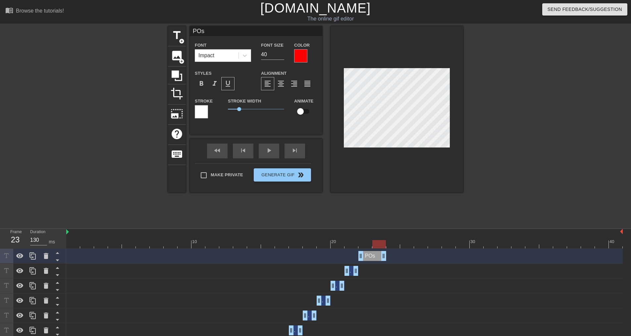
drag, startPoint x: 396, startPoint y: 253, endPoint x: 388, endPoint y: 254, distance: 8.3
click at [388, 254] on div "POs drag_handle drag_handle" at bounding box center [344, 256] width 556 height 10
drag, startPoint x: 382, startPoint y: 241, endPoint x: 389, endPoint y: 239, distance: 7.5
click at [389, 239] on div "10 20 30 40" at bounding box center [344, 239] width 556 height 20
click at [32, 256] on icon at bounding box center [33, 256] width 8 height 8
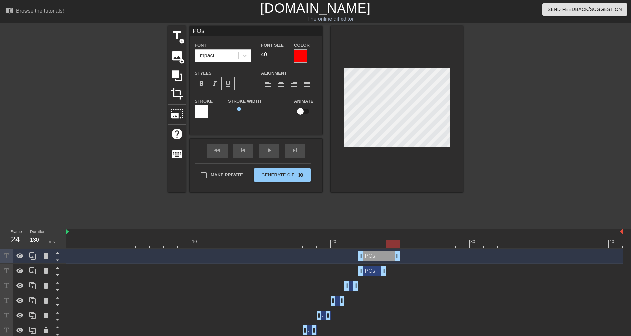
drag, startPoint x: 383, startPoint y: 256, endPoint x: 391, endPoint y: 257, distance: 8.0
drag, startPoint x: 360, startPoint y: 259, endPoint x: 387, endPoint y: 255, distance: 27.1
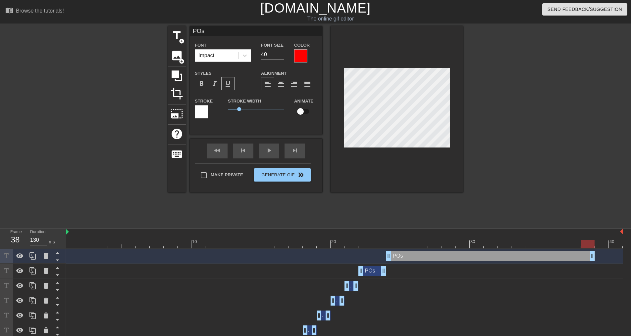
drag, startPoint x: 396, startPoint y: 259, endPoint x: 589, endPoint y: 250, distance: 192.9
click at [589, 250] on div "POs drag_handle drag_handle" at bounding box center [344, 256] width 556 height 15
click at [34, 255] on icon at bounding box center [32, 256] width 6 height 7
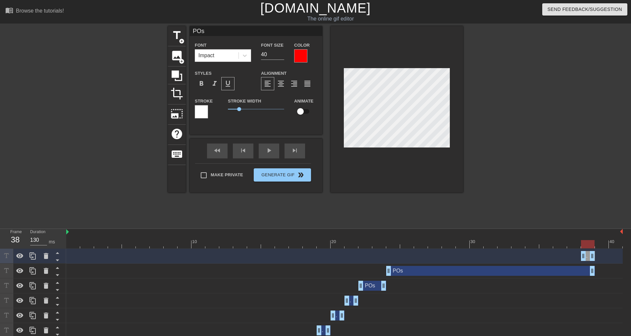
drag, startPoint x: 389, startPoint y: 255, endPoint x: 583, endPoint y: 263, distance: 194.2
drag, startPoint x: 593, startPoint y: 256, endPoint x: 600, endPoint y: 255, distance: 7.5
drag, startPoint x: 582, startPoint y: 256, endPoint x: 596, endPoint y: 255, distance: 14.3
click at [35, 252] on div at bounding box center [32, 256] width 13 height 15
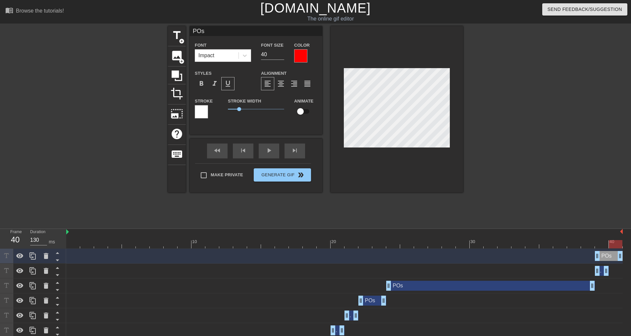
drag, startPoint x: 606, startPoint y: 254, endPoint x: 618, endPoint y: 252, distance: 12.4
drag, startPoint x: 598, startPoint y: 256, endPoint x: 607, endPoint y: 254, distance: 8.7
click at [607, 254] on div "POs drag_handle drag_handle" at bounding box center [344, 256] width 556 height 10
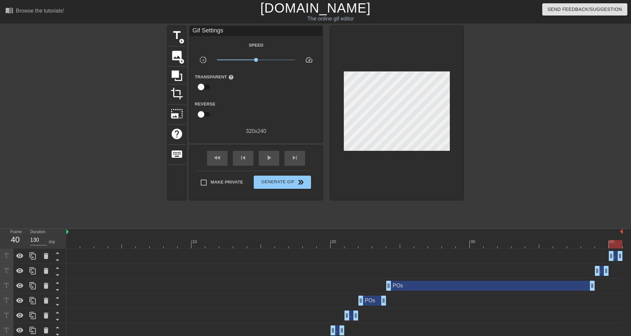
click at [550, 150] on div at bounding box center [520, 125] width 99 height 199
click at [264, 157] on div "play_arrow" at bounding box center [269, 158] width 21 height 15
drag, startPoint x: 539, startPoint y: 37, endPoint x: 527, endPoint y: 32, distance: 12.8
